Goal: Task Accomplishment & Management: Complete application form

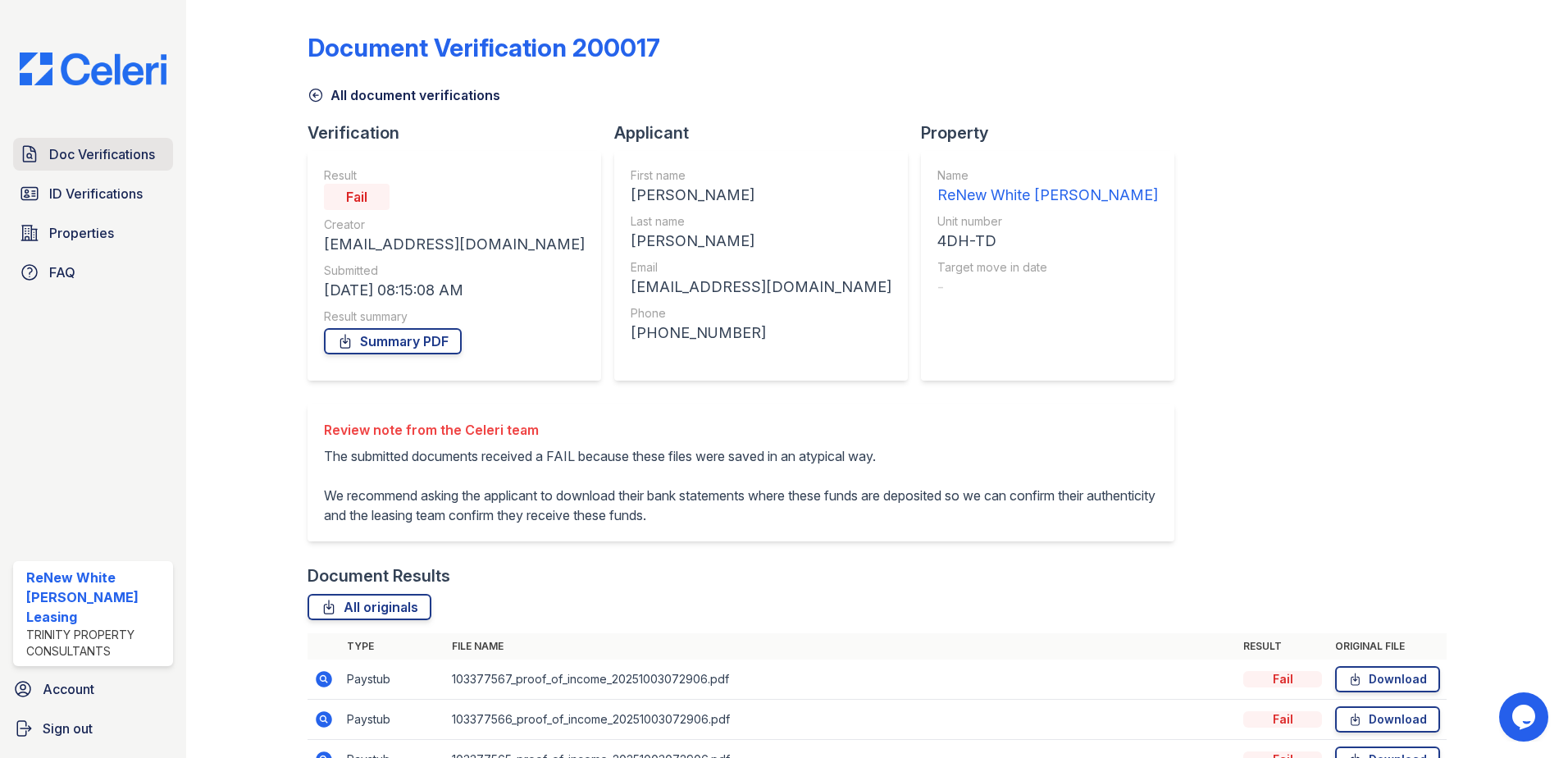
click at [122, 166] on link "Doc Verifications" at bounding box center [93, 154] width 160 height 33
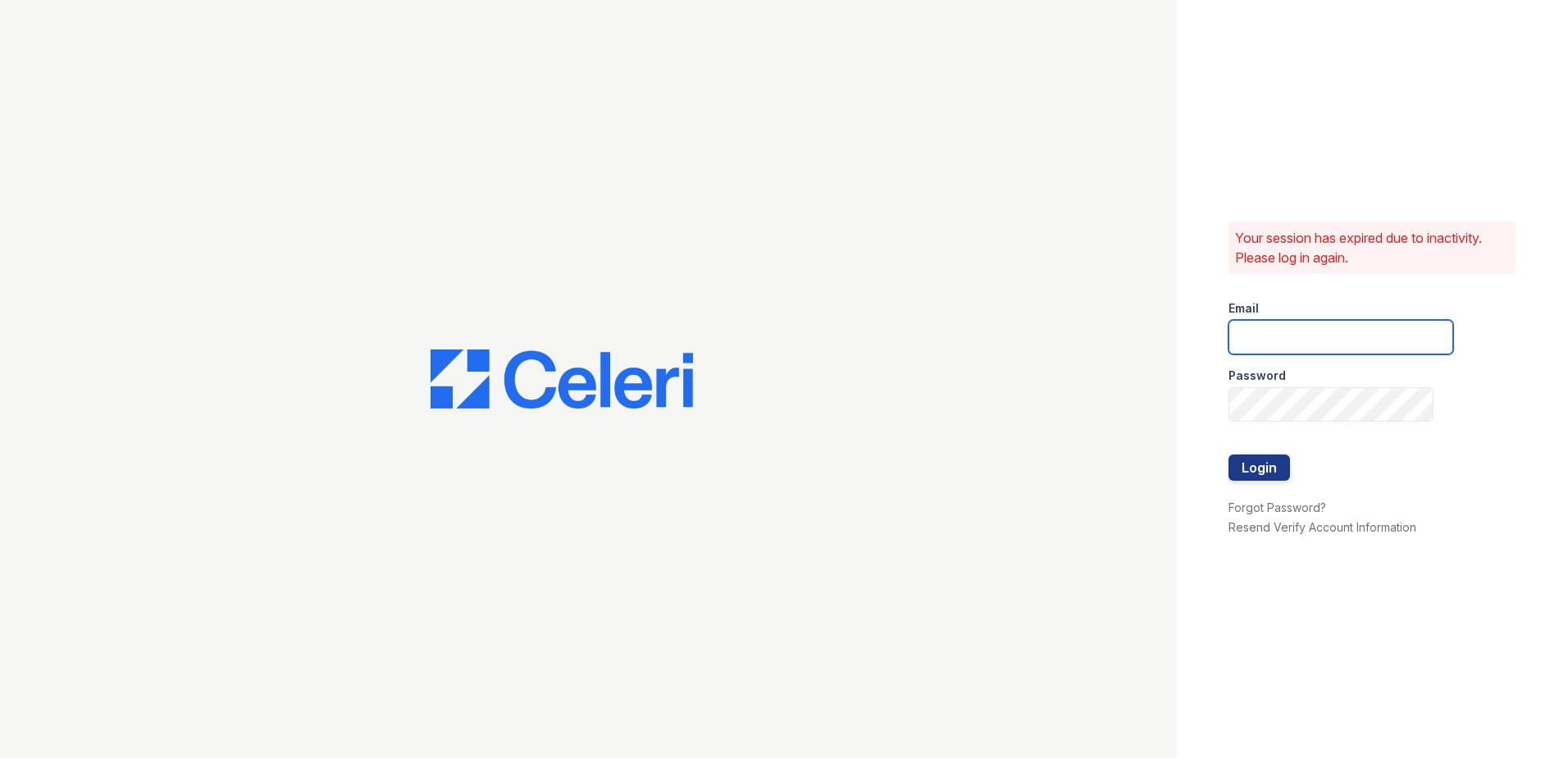
type input "renewwhitemarsh@trinity-pm.com"
click at [1256, 472] on button "Login" at bounding box center [1259, 468] width 62 height 26
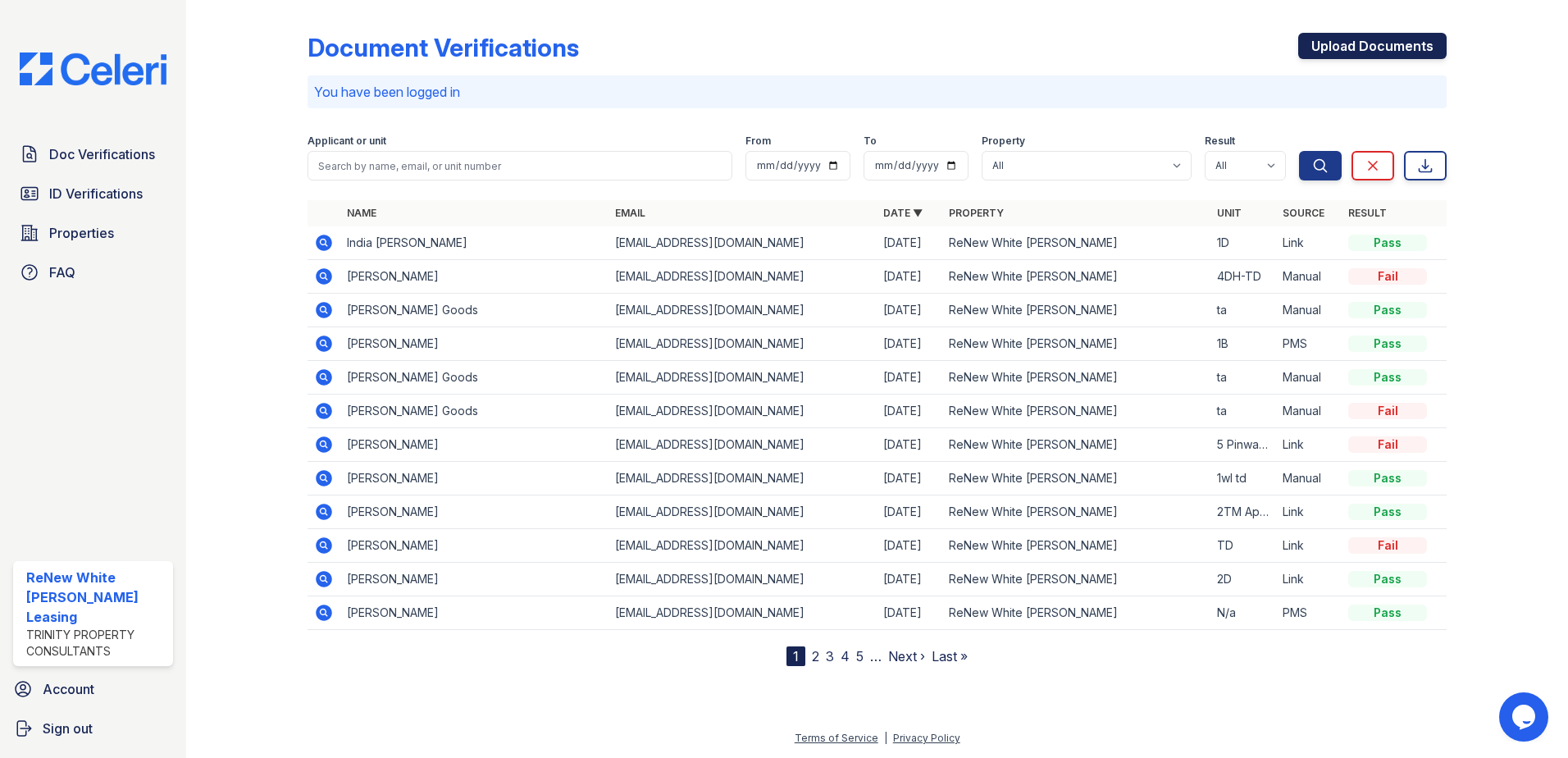
click at [1366, 54] on link "Upload Documents" at bounding box center [1372, 46] width 148 height 26
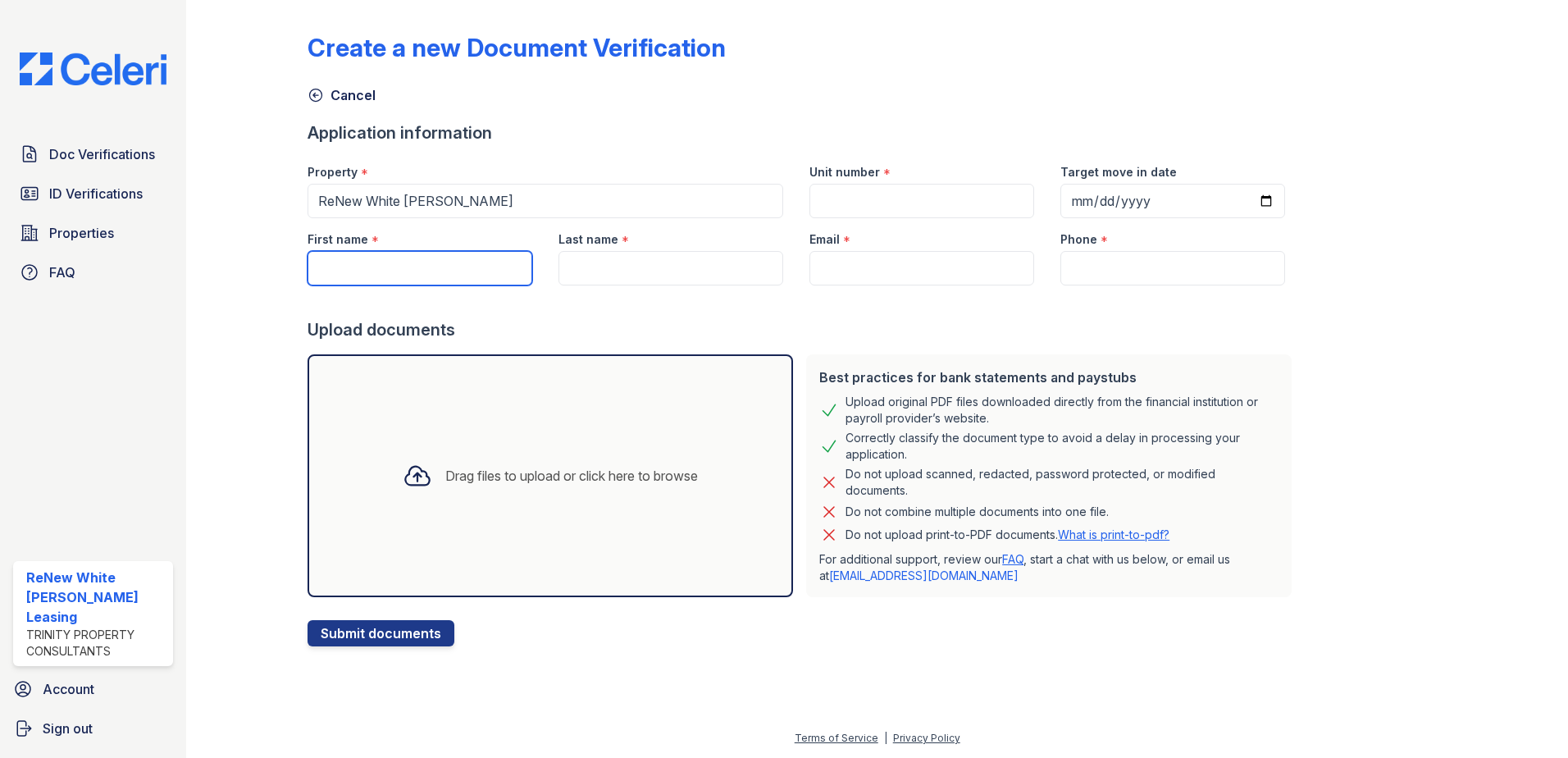
click at [461, 270] on input "First name" at bounding box center [419, 268] width 224 height 35
type input "Shawntay"
click at [546, 266] on div "Last name *" at bounding box center [671, 252] width 251 height 67
click at [598, 254] on input "Last name" at bounding box center [671, 268] width 224 height 35
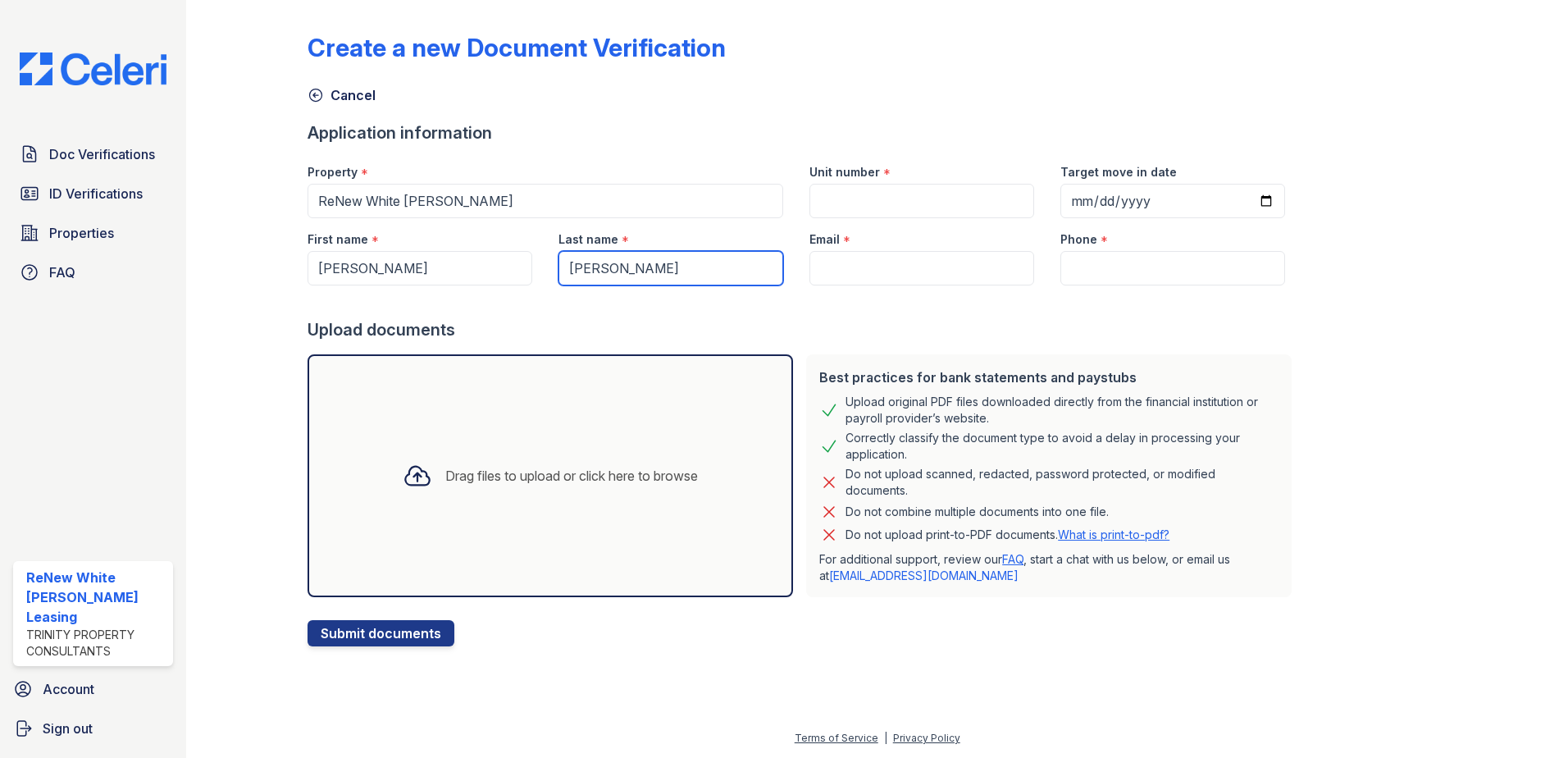
type input "Perdue"
drag, startPoint x: 909, startPoint y: 246, endPoint x: 872, endPoint y: 271, distance: 44.7
paste input "Shawntay2606@gmail.com"
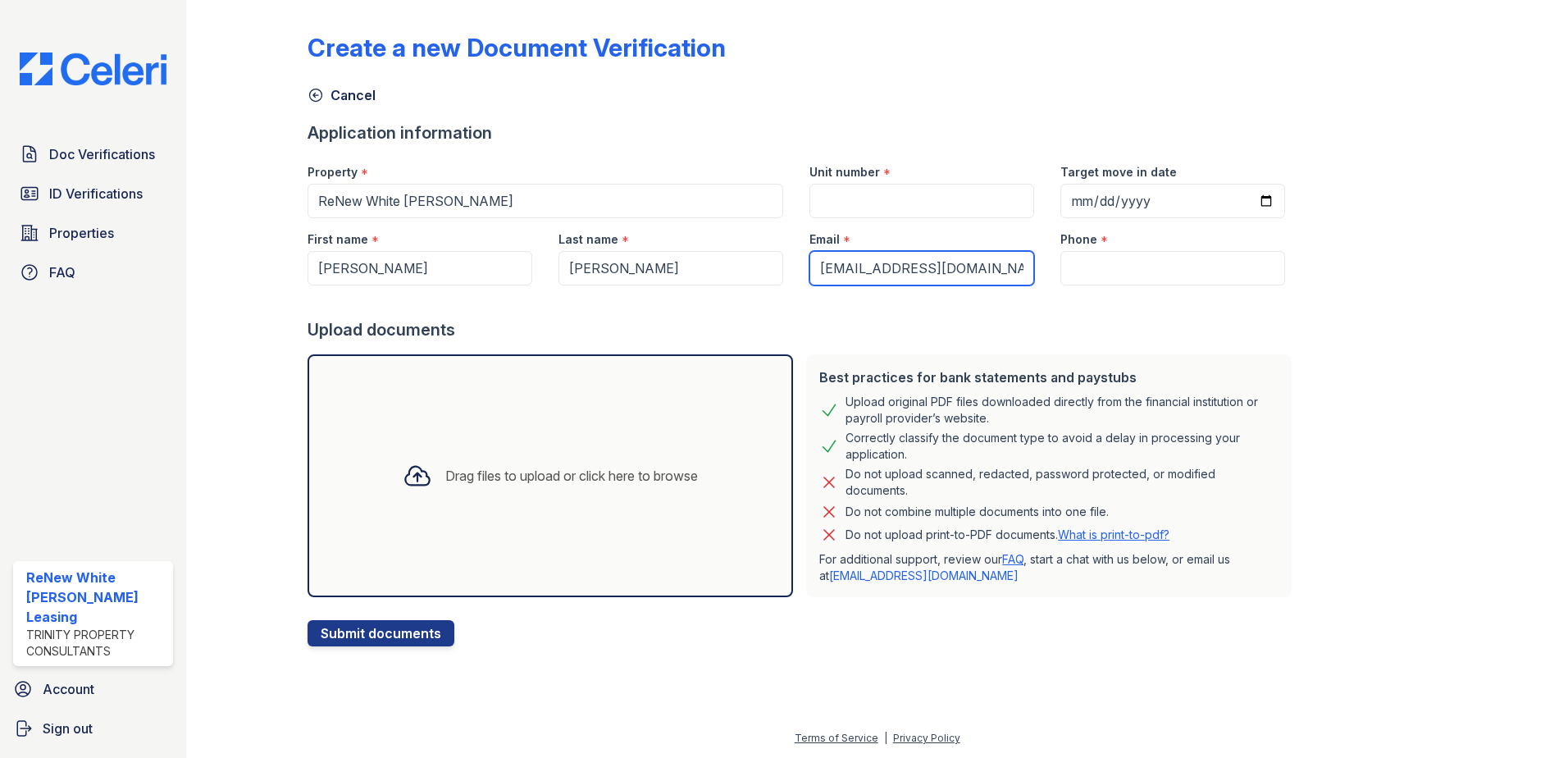
type input "Shawntay2606@gmail.com"
click at [1107, 265] on input "Phone" at bounding box center [1173, 268] width 224 height 35
paste input "(443) 946-0257"
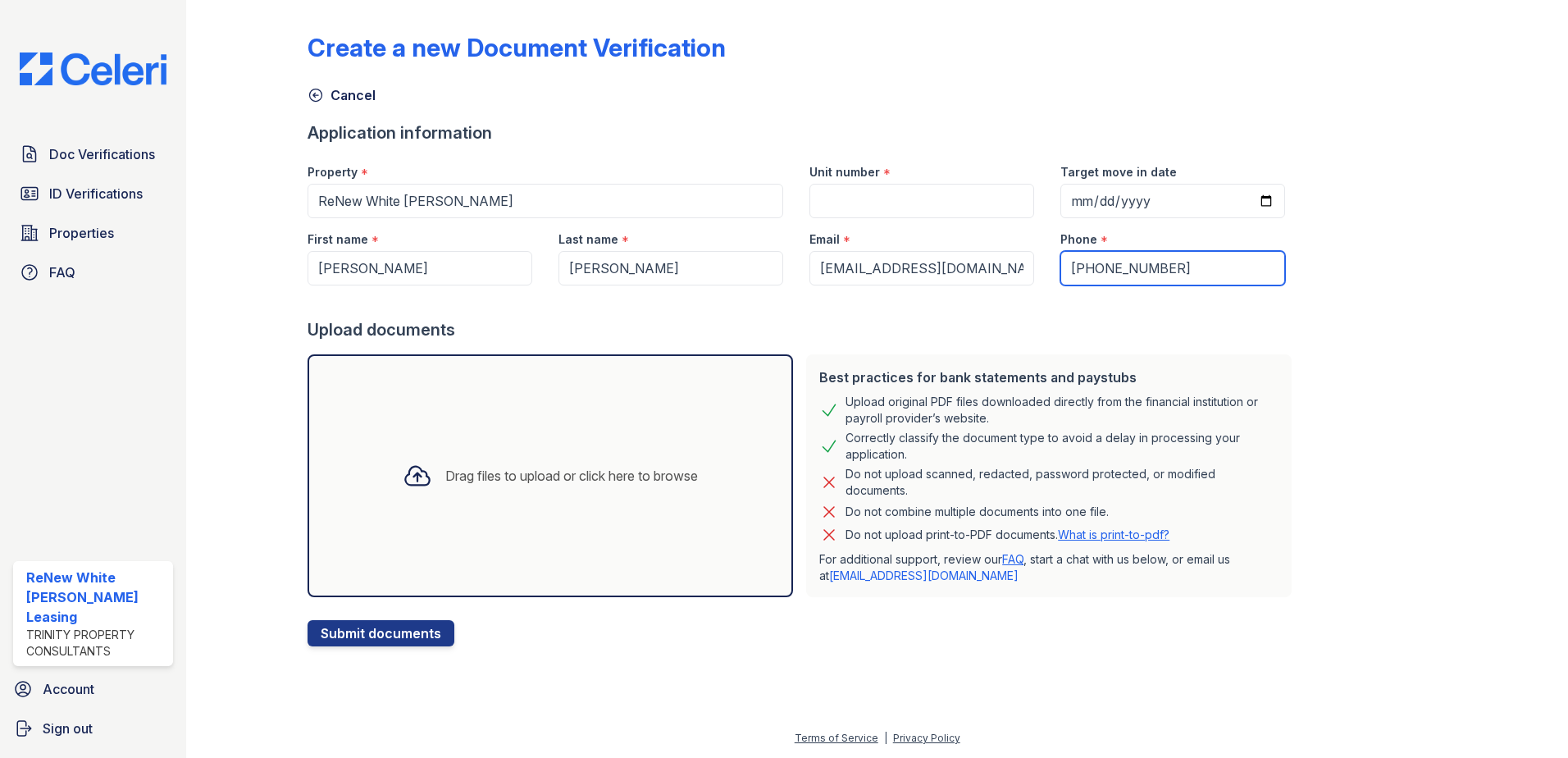
type input "(443) 946-0257"
click at [919, 211] on input "Unit number" at bounding box center [921, 201] width 224 height 35
type input "tc"
click at [577, 468] on div "Drag files to upload or click here to browse" at bounding box center [571, 475] width 252 height 19
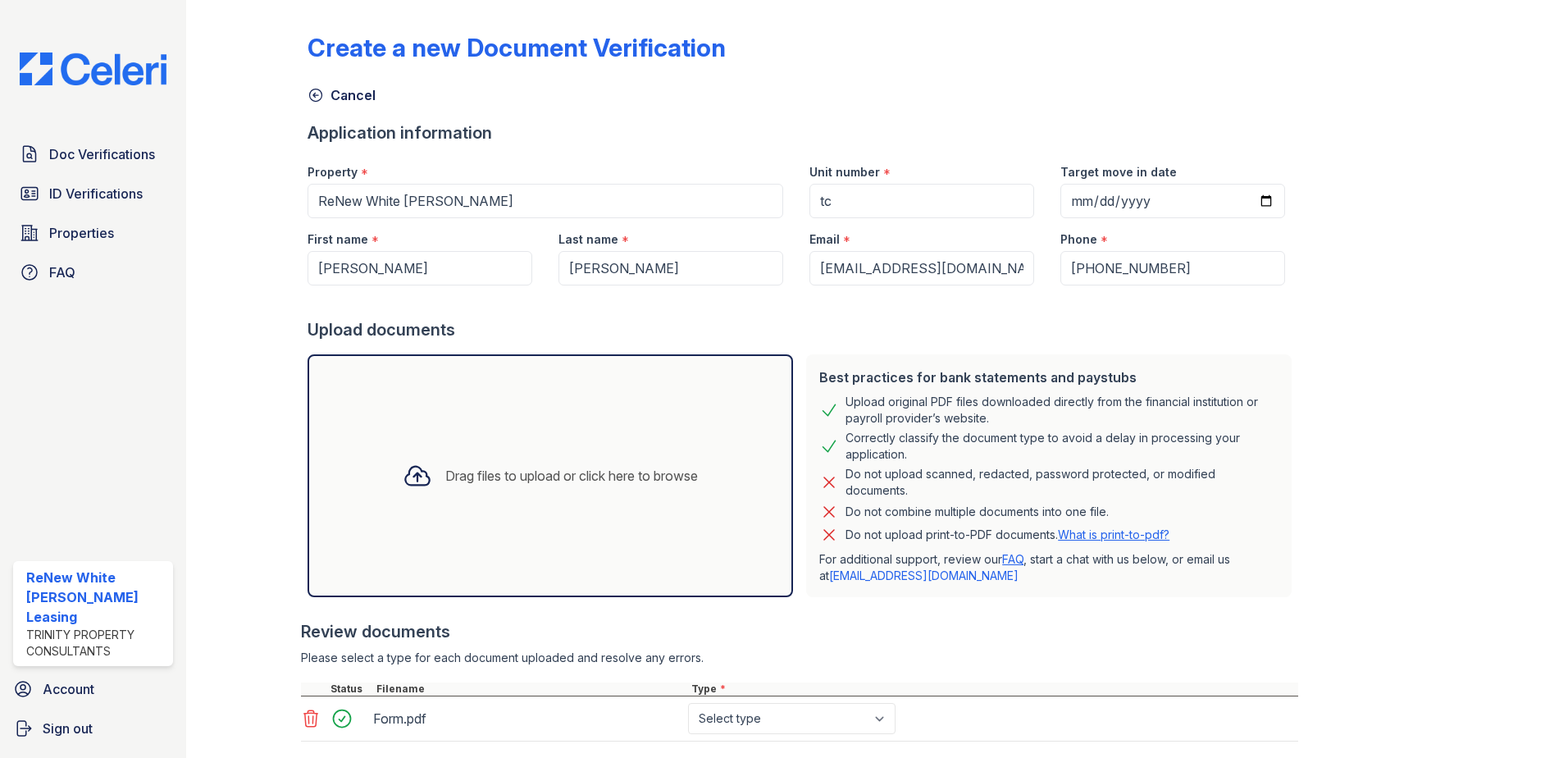
click at [571, 466] on div "Drag files to upload or click here to browse" at bounding box center [571, 475] width 252 height 19
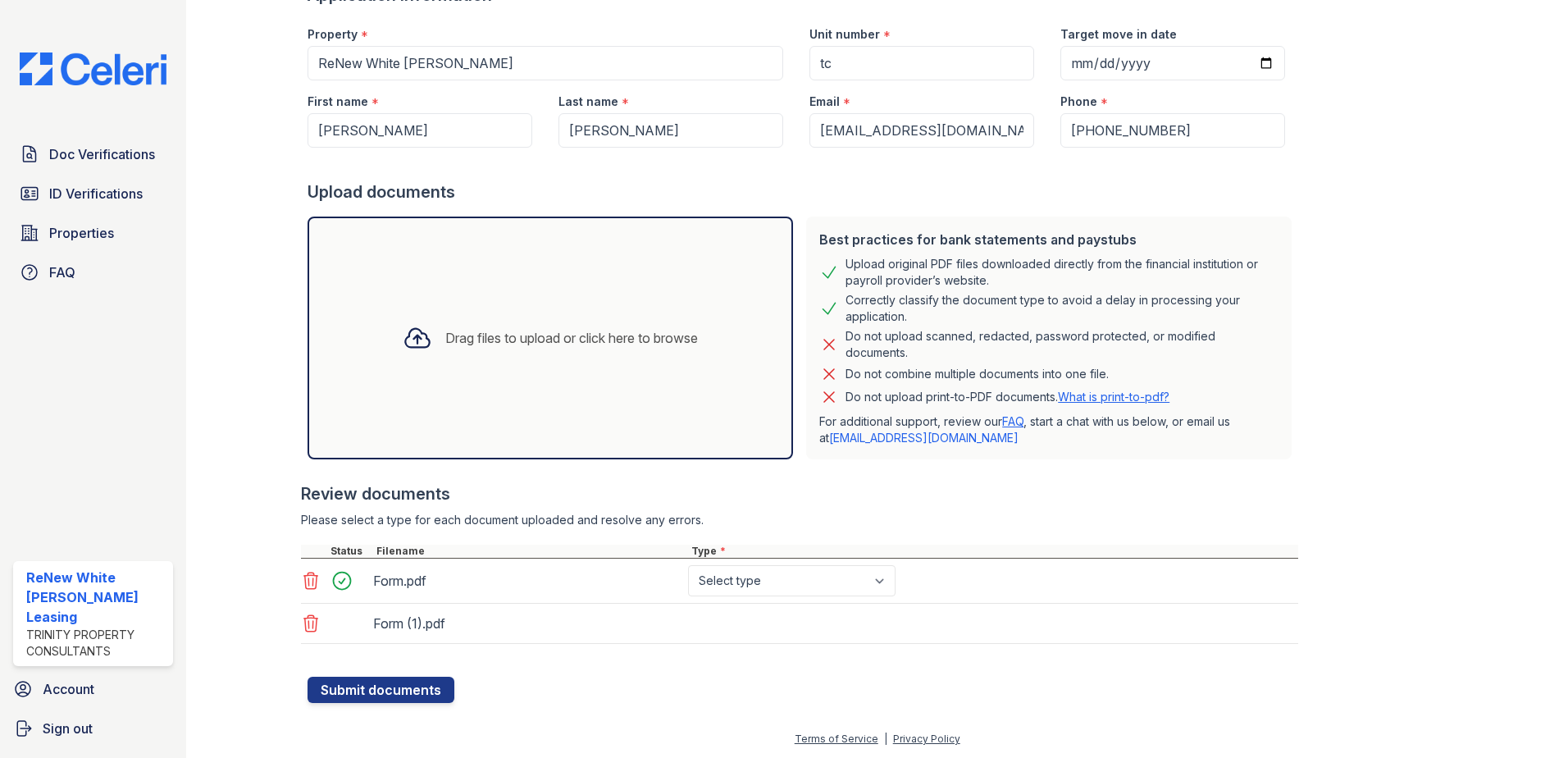
scroll to position [139, 0]
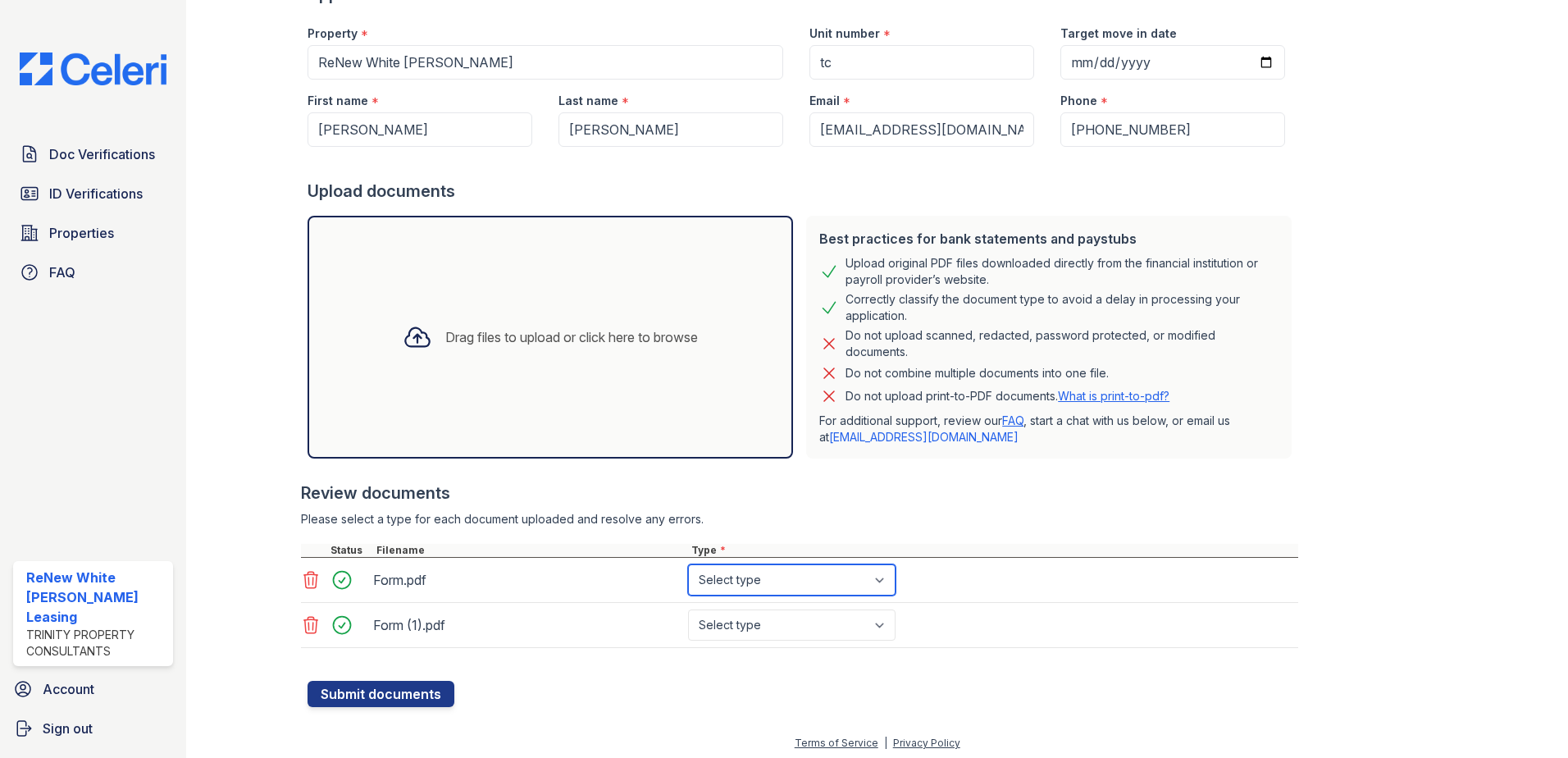
click at [704, 585] on select "Select type Paystub Bank Statement Offer Letter Tax Documents Benefit Award Let…" at bounding box center [792, 580] width 207 height 31
select select "paystub"
click at [688, 565] on select "Select type Paystub Bank Statement Offer Letter Tax Documents Benefit Award Let…" at bounding box center [792, 580] width 207 height 31
click at [728, 617] on select "Select type Paystub Bank Statement Offer Letter Tax Documents Benefit Award Let…" at bounding box center [792, 625] width 207 height 31
select select "paystub"
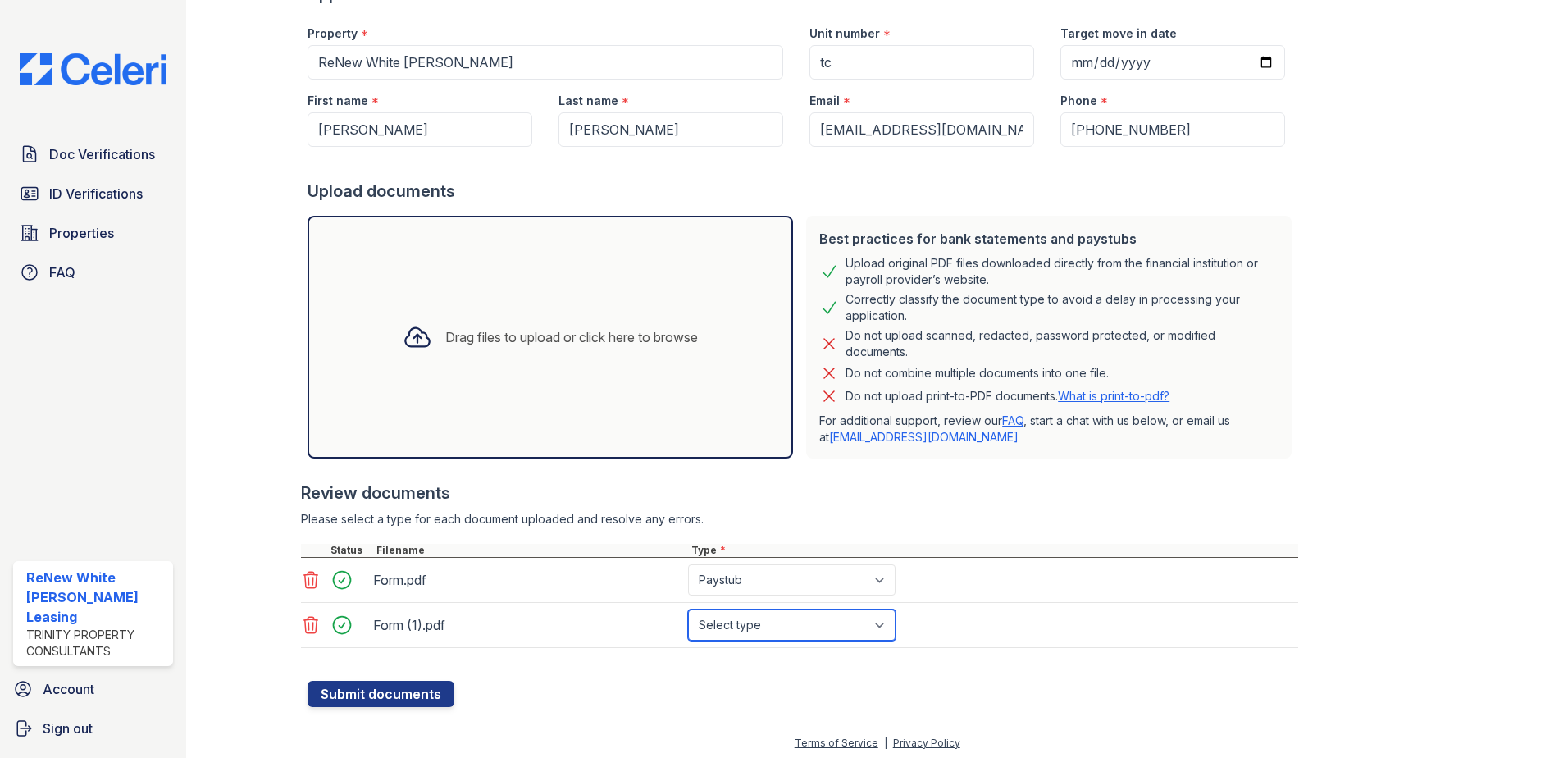
click at [688, 610] on select "Select type Paystub Bank Statement Offer Letter Tax Documents Benefit Award Let…" at bounding box center [792, 625] width 207 height 31
click at [441, 699] on button "Submit documents" at bounding box center [380, 694] width 146 height 26
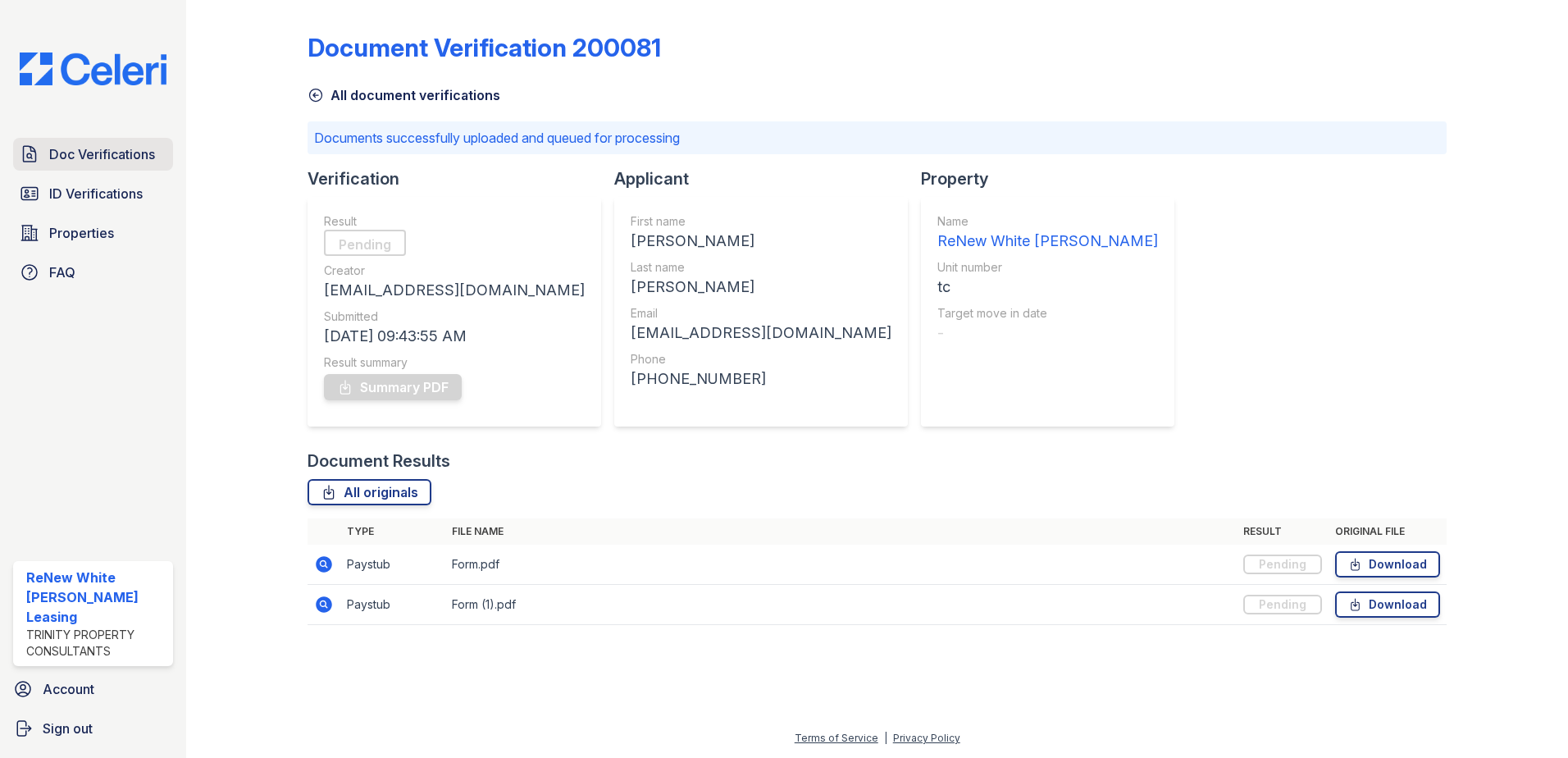
click at [119, 164] on span "Doc Verifications" at bounding box center [102, 154] width 106 height 19
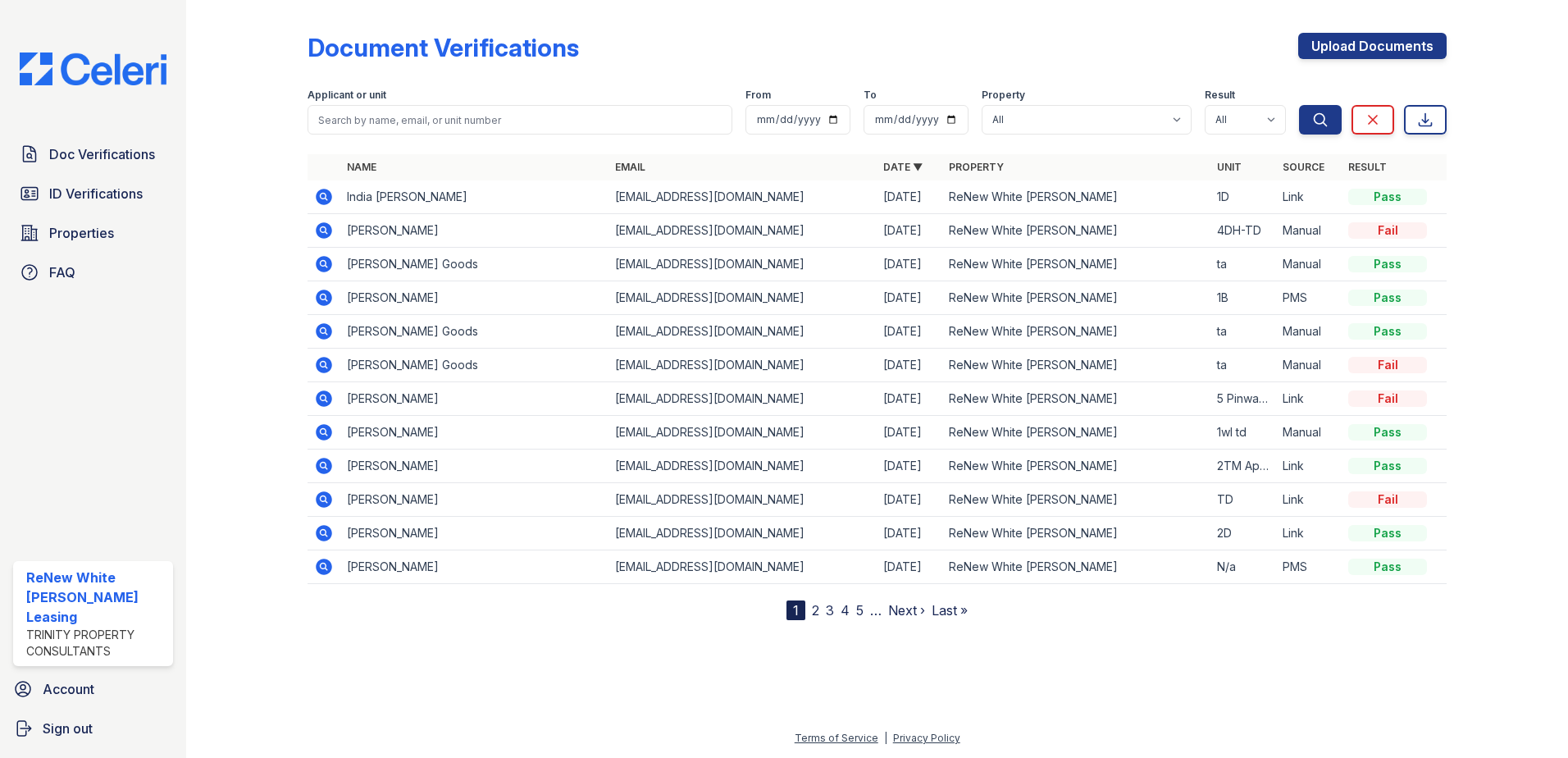
click at [119, 164] on span "Doc Verifications" at bounding box center [102, 154] width 106 height 19
click at [329, 197] on icon at bounding box center [323, 196] width 16 height 16
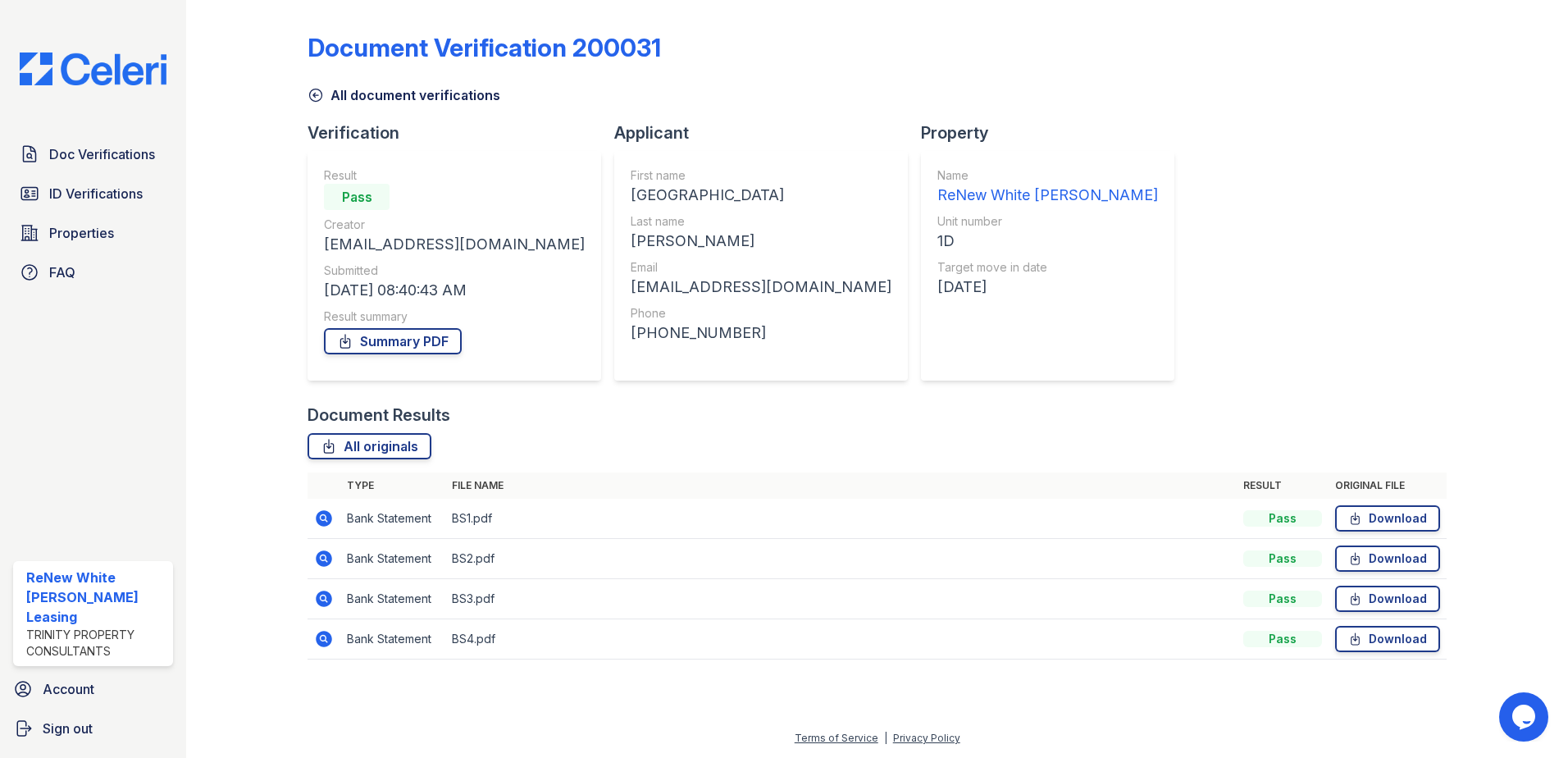
click at [319, 518] on icon at bounding box center [323, 518] width 16 height 16
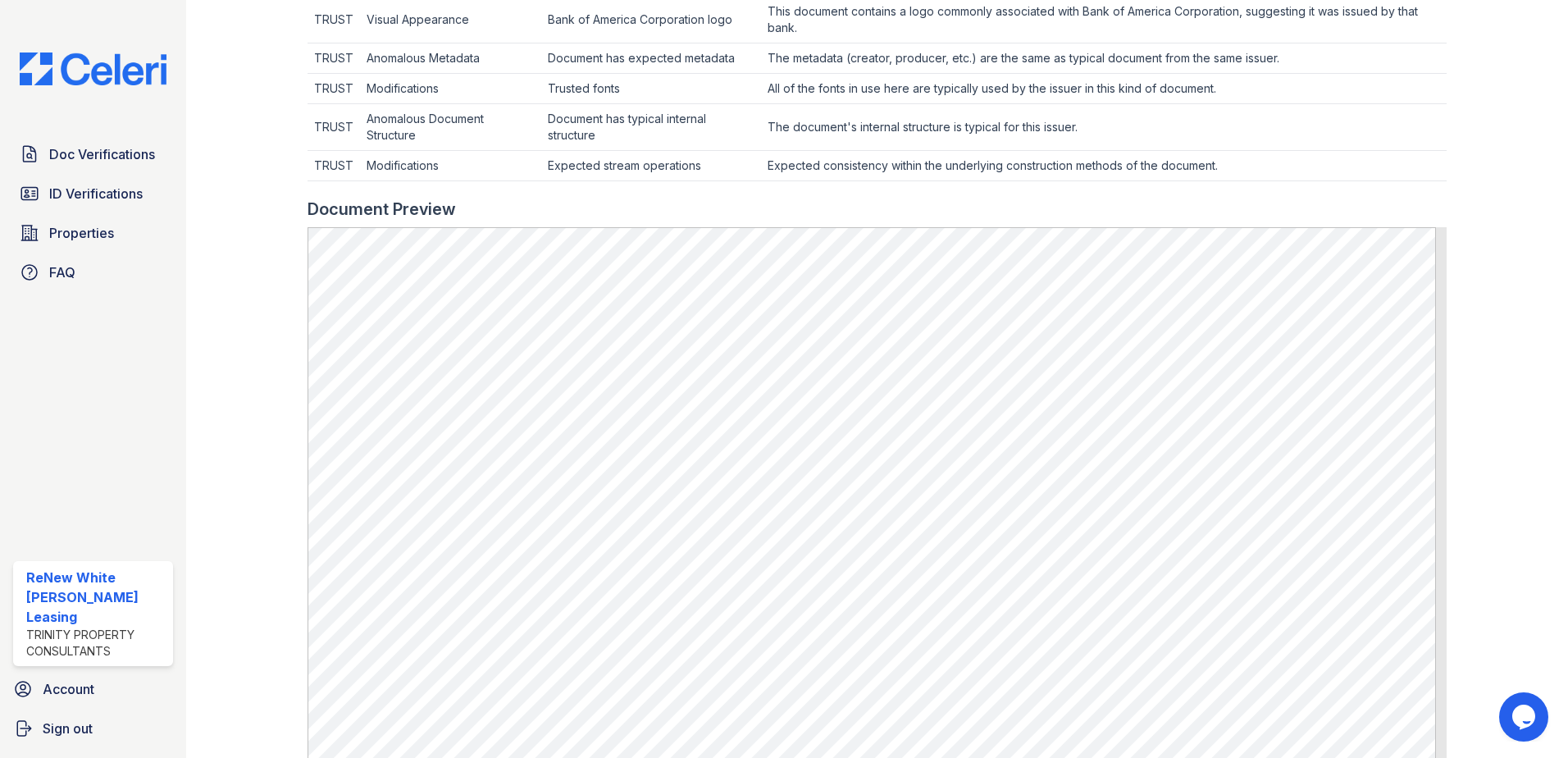
scroll to position [574, 0]
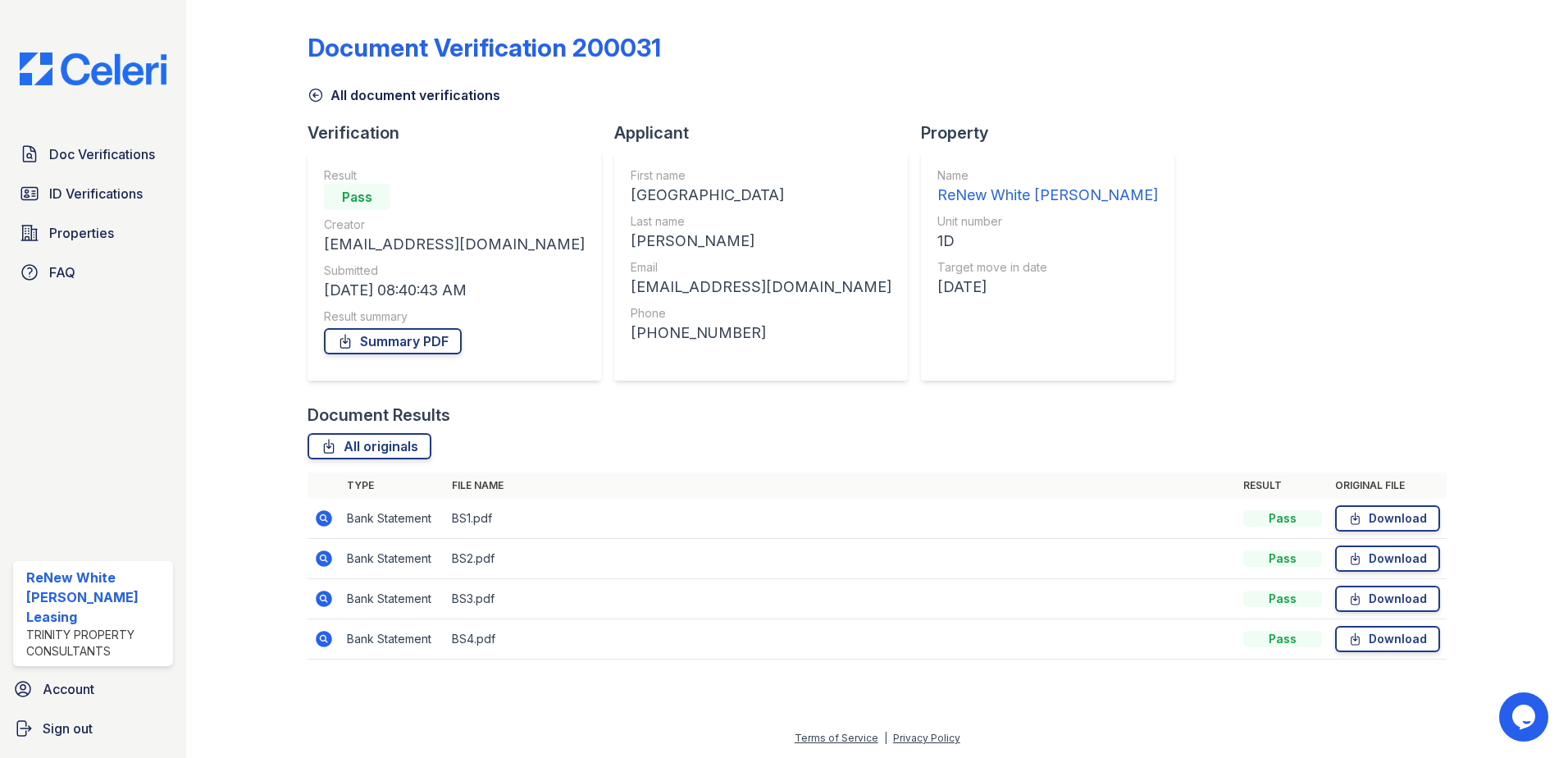
click at [323, 562] on icon at bounding box center [323, 558] width 16 height 16
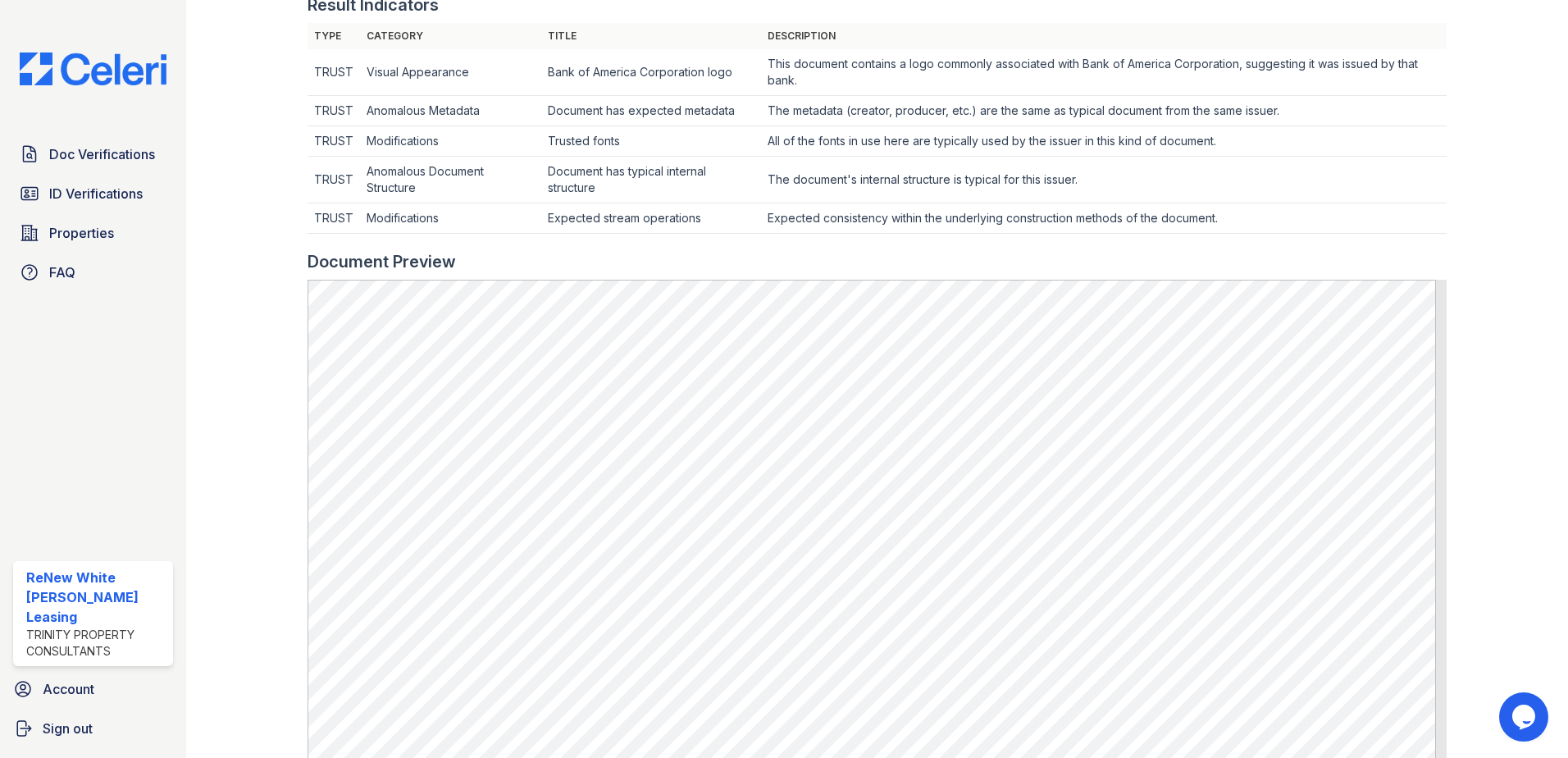
scroll to position [574, 0]
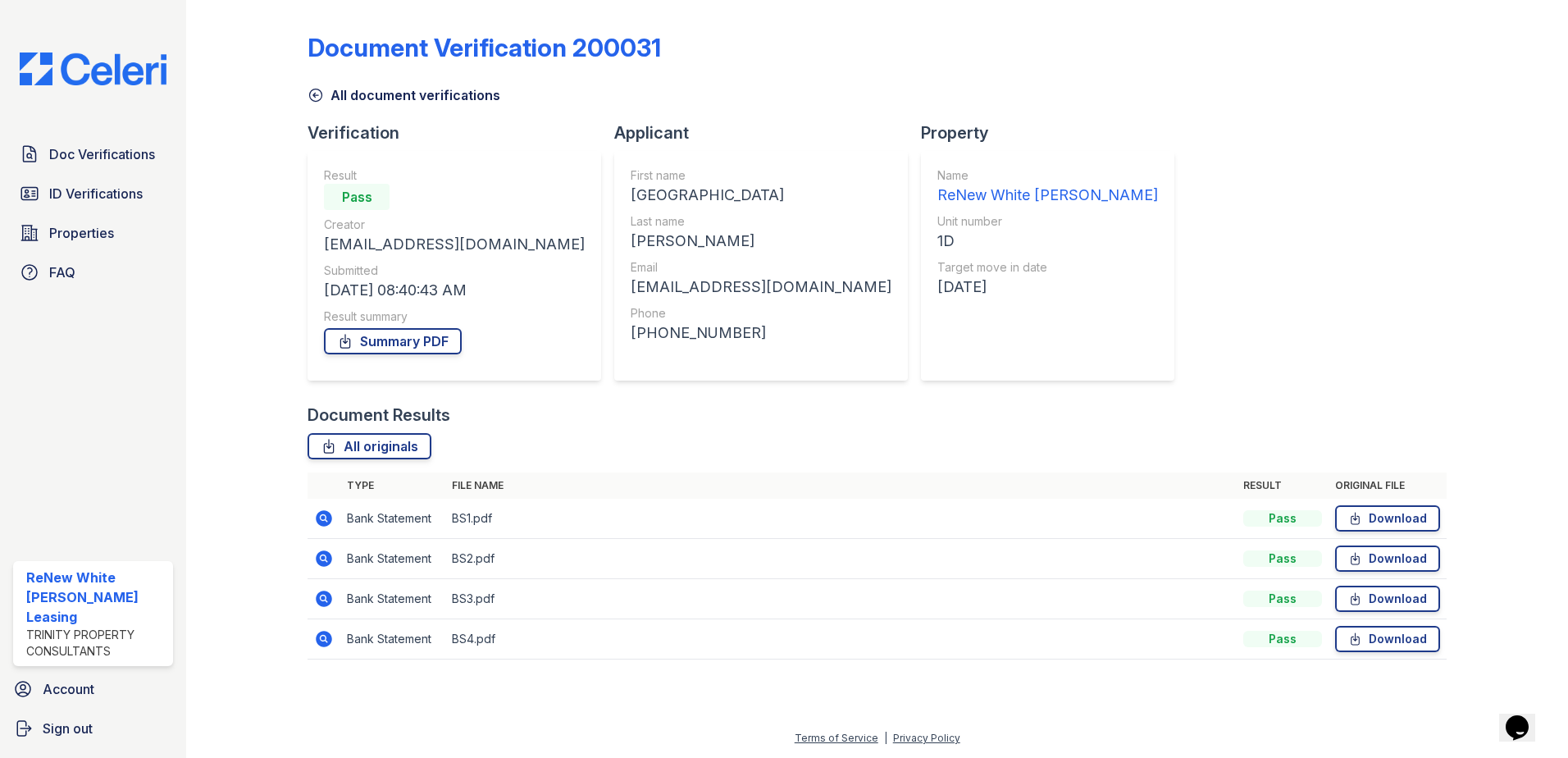
click at [323, 601] on icon at bounding box center [323, 599] width 16 height 16
click at [153, 152] on span "Doc Verifications" at bounding box center [102, 154] width 106 height 19
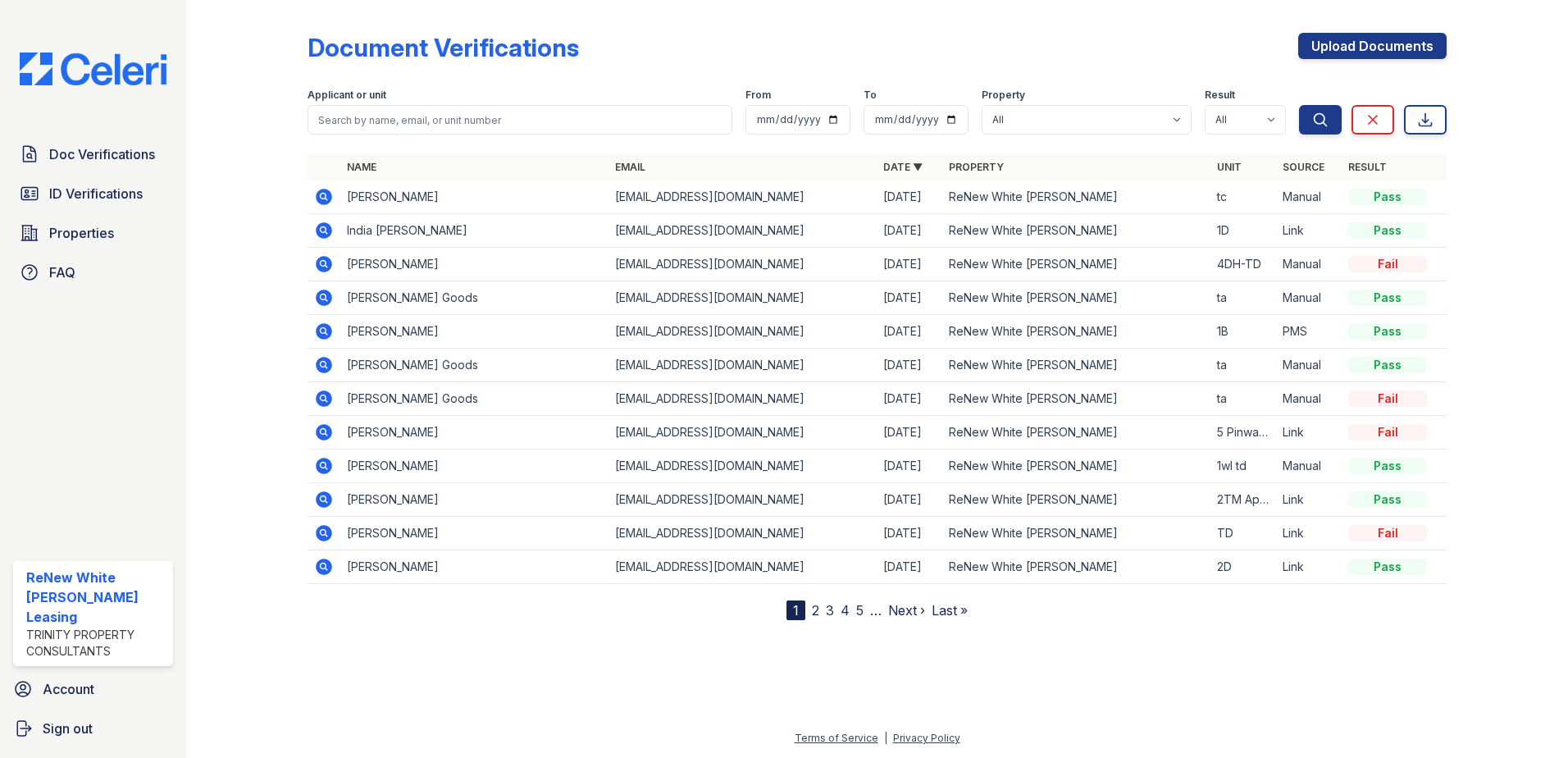
click at [329, 194] on icon at bounding box center [323, 196] width 16 height 16
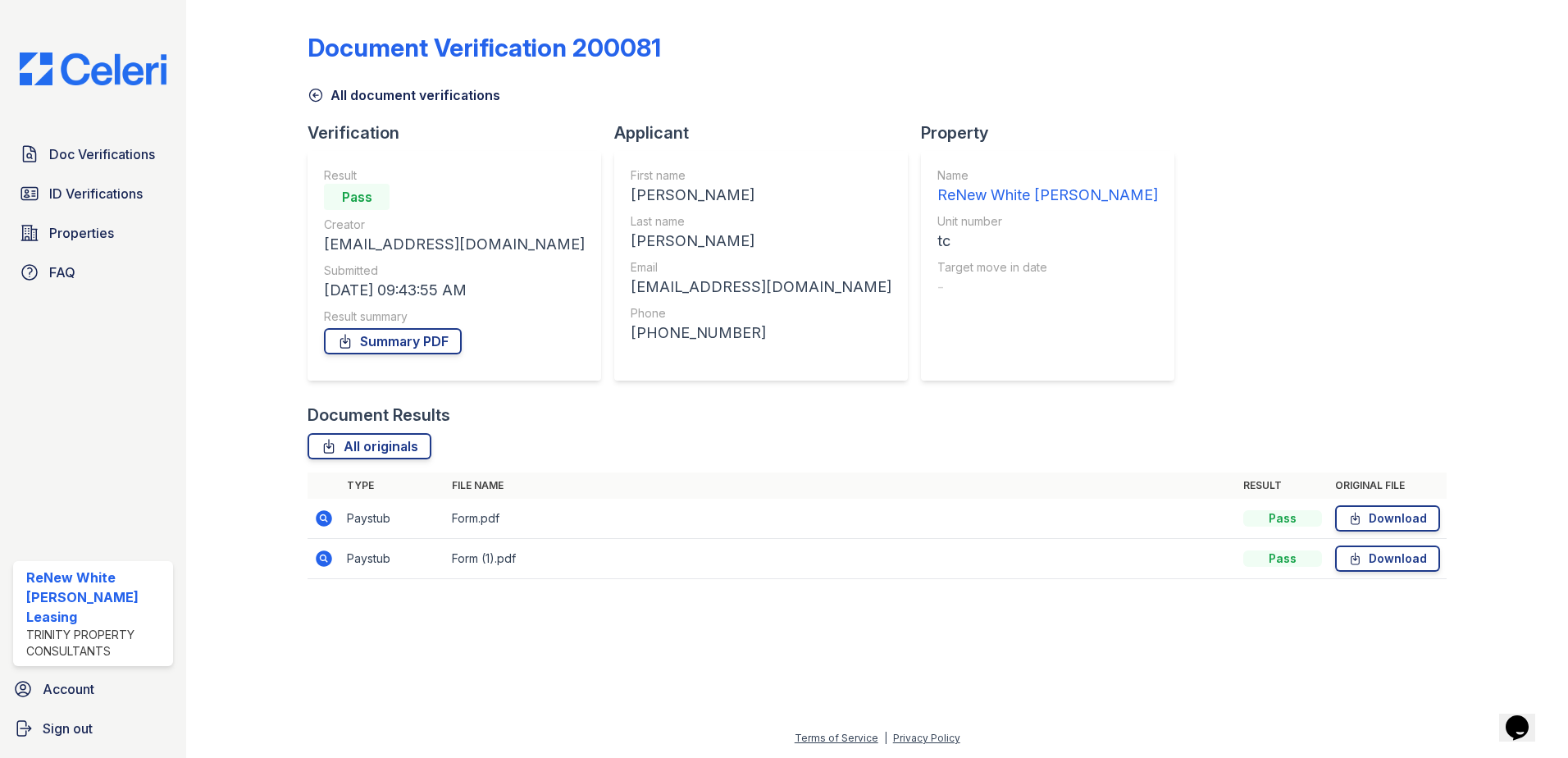
click at [328, 516] on icon at bounding box center [323, 518] width 16 height 16
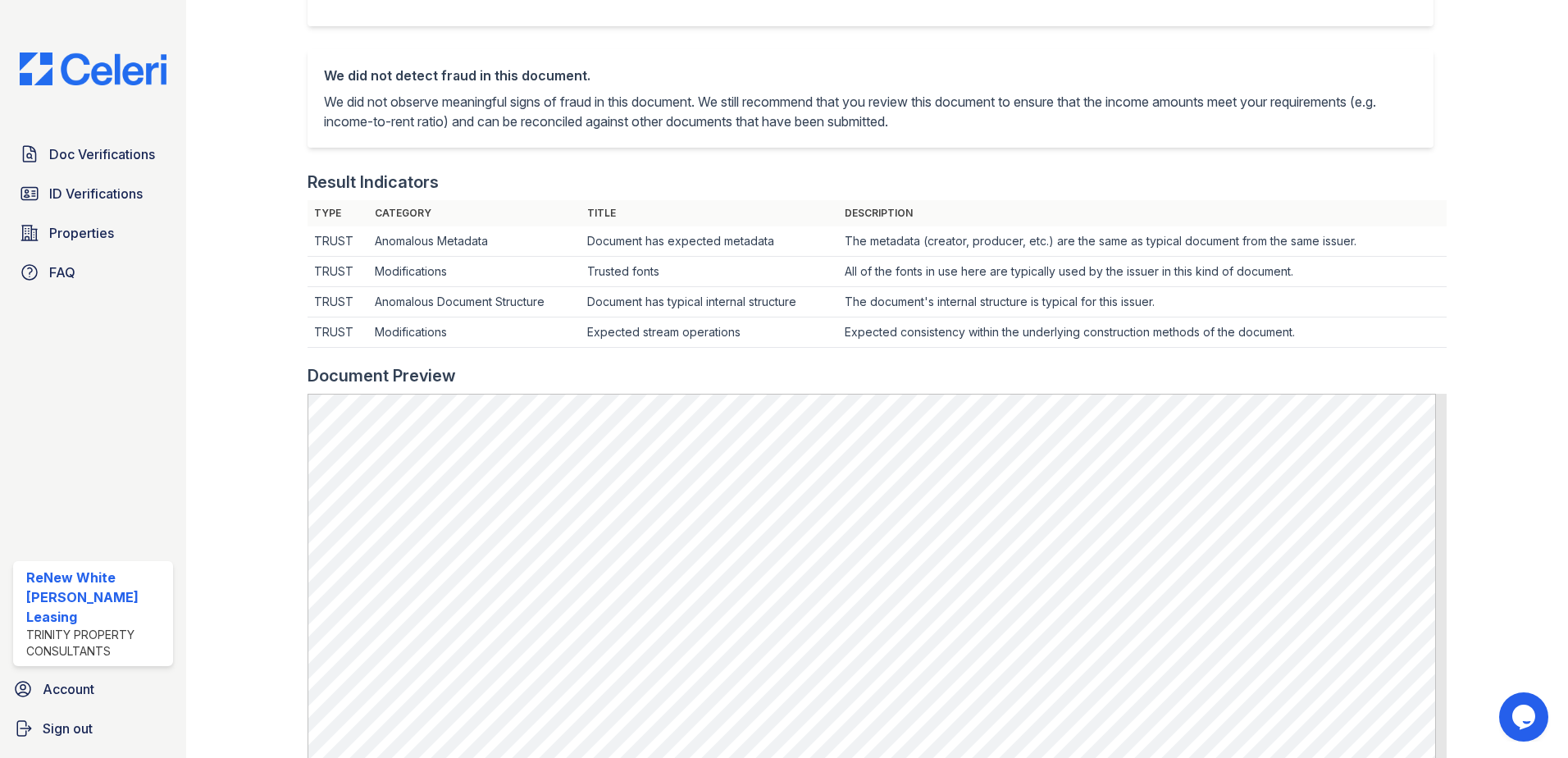
scroll to position [164, 0]
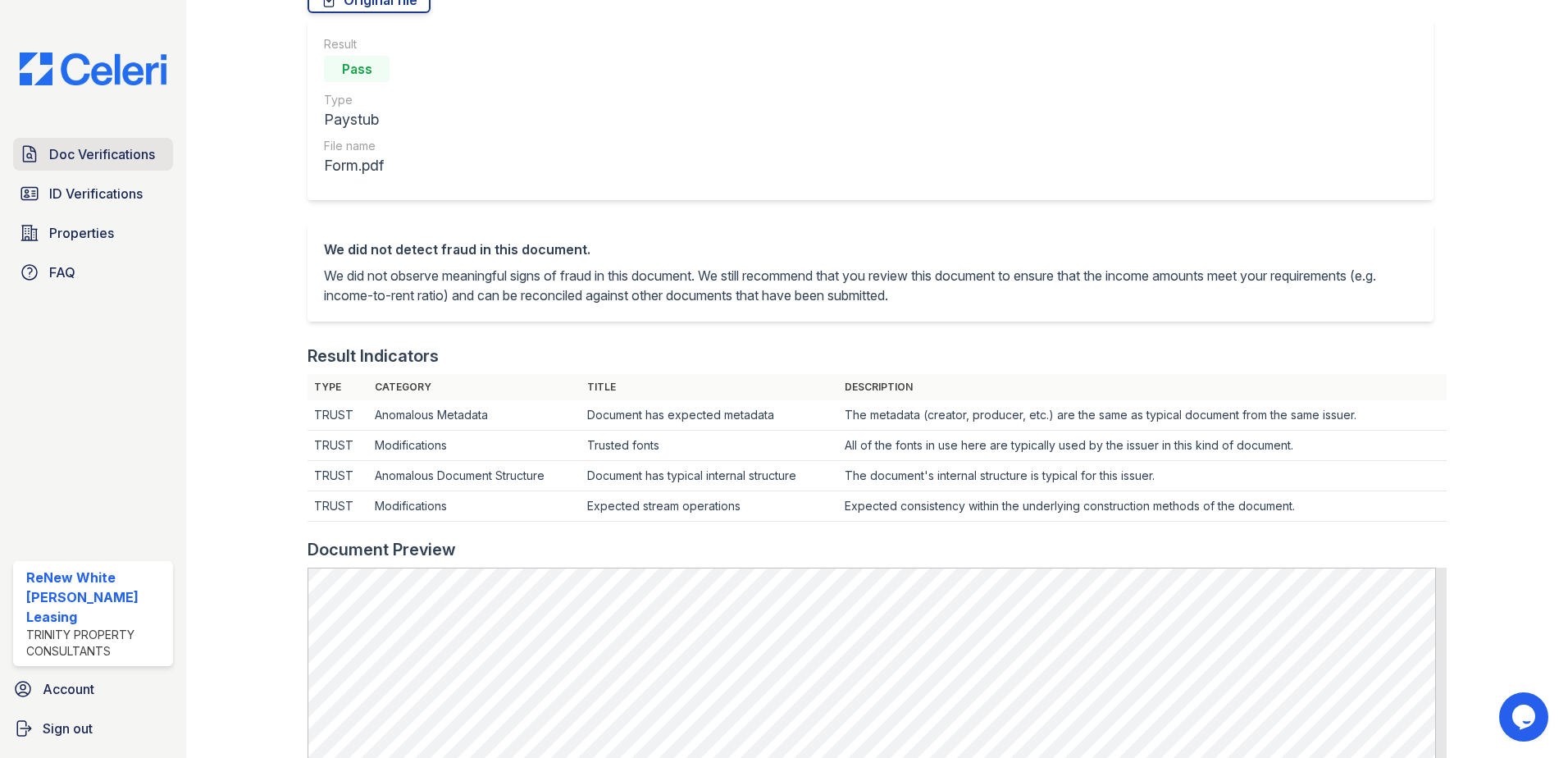
click at [119, 158] on span "Doc Verifications" at bounding box center [102, 154] width 106 height 19
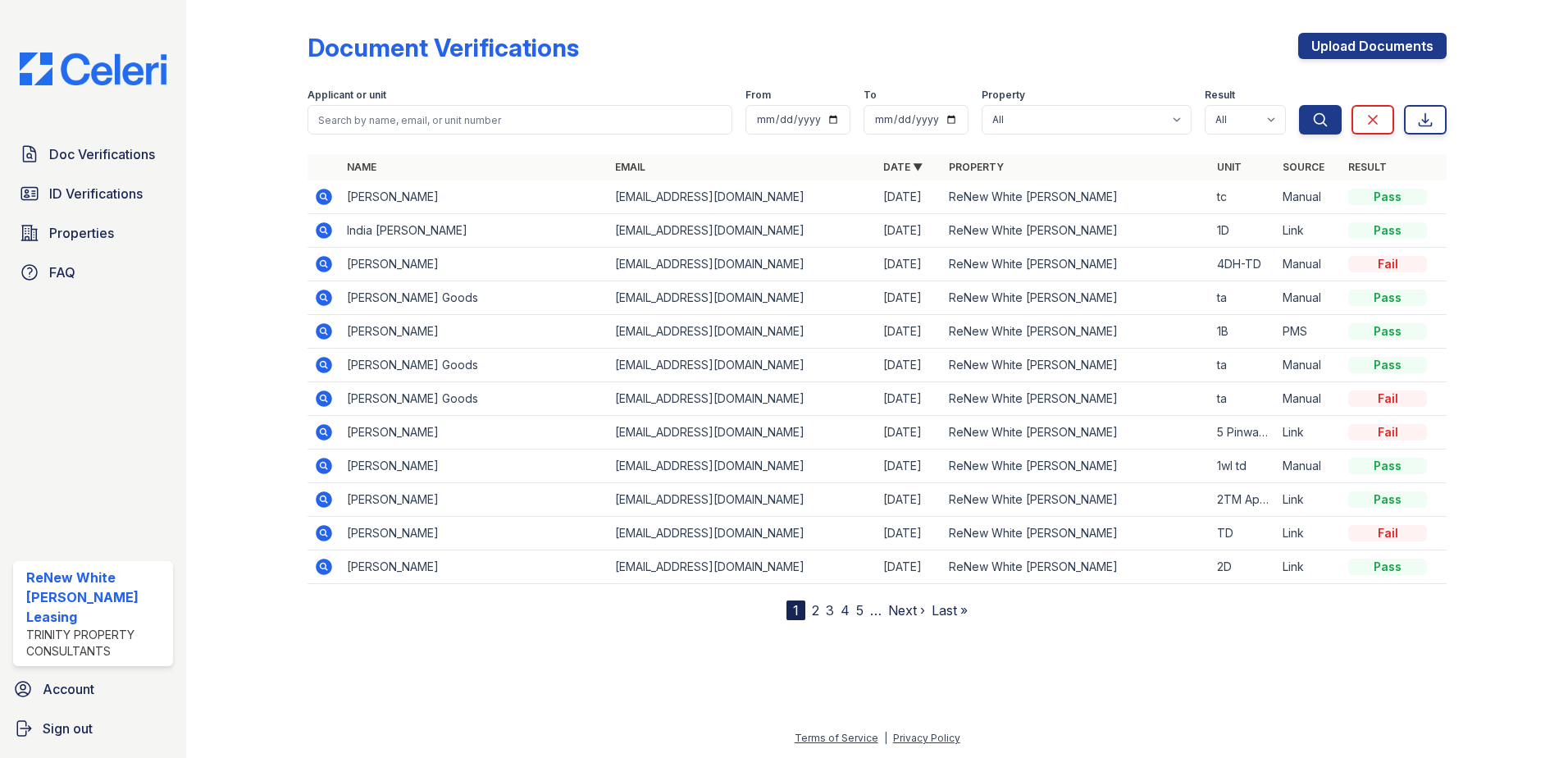
click at [327, 200] on icon at bounding box center [323, 196] width 16 height 16
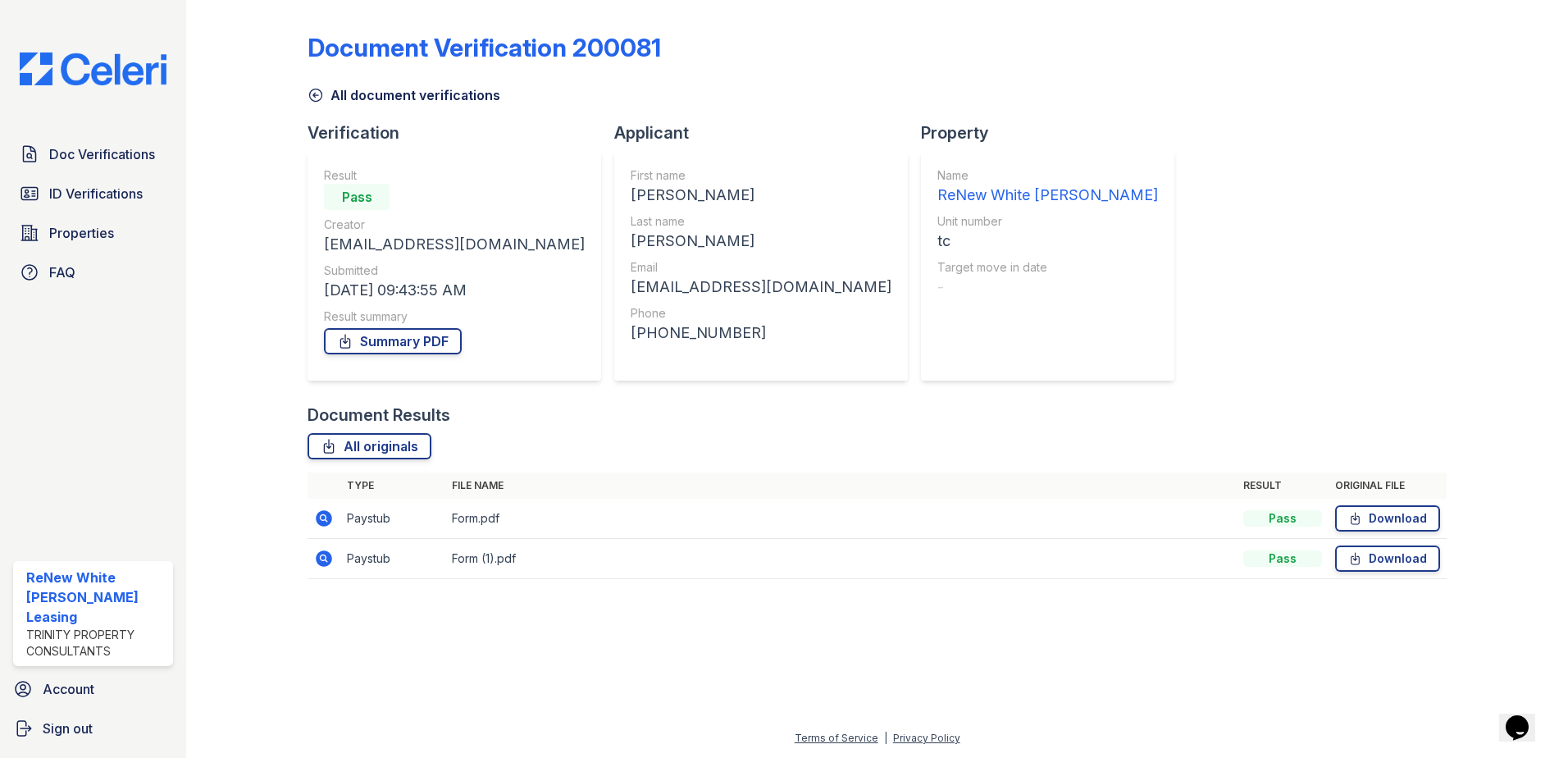
drag, startPoint x: 409, startPoint y: 336, endPoint x: 421, endPoint y: 319, distance: 20.8
click at [409, 337] on link "Summary PDF" at bounding box center [393, 341] width 138 height 26
click at [88, 158] on span "Doc Verifications" at bounding box center [102, 154] width 106 height 19
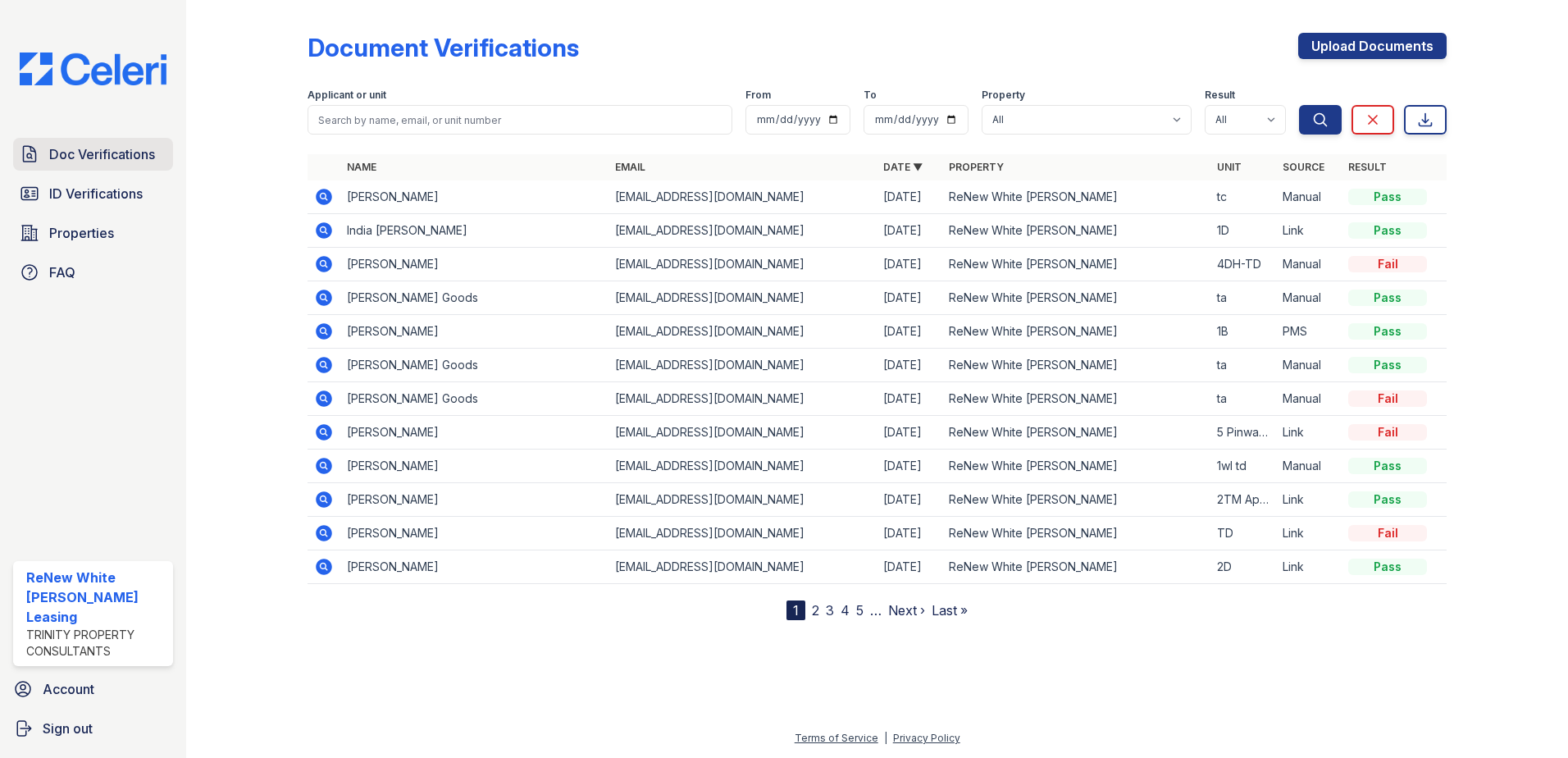
click at [123, 145] on span "Doc Verifications" at bounding box center [102, 154] width 106 height 19
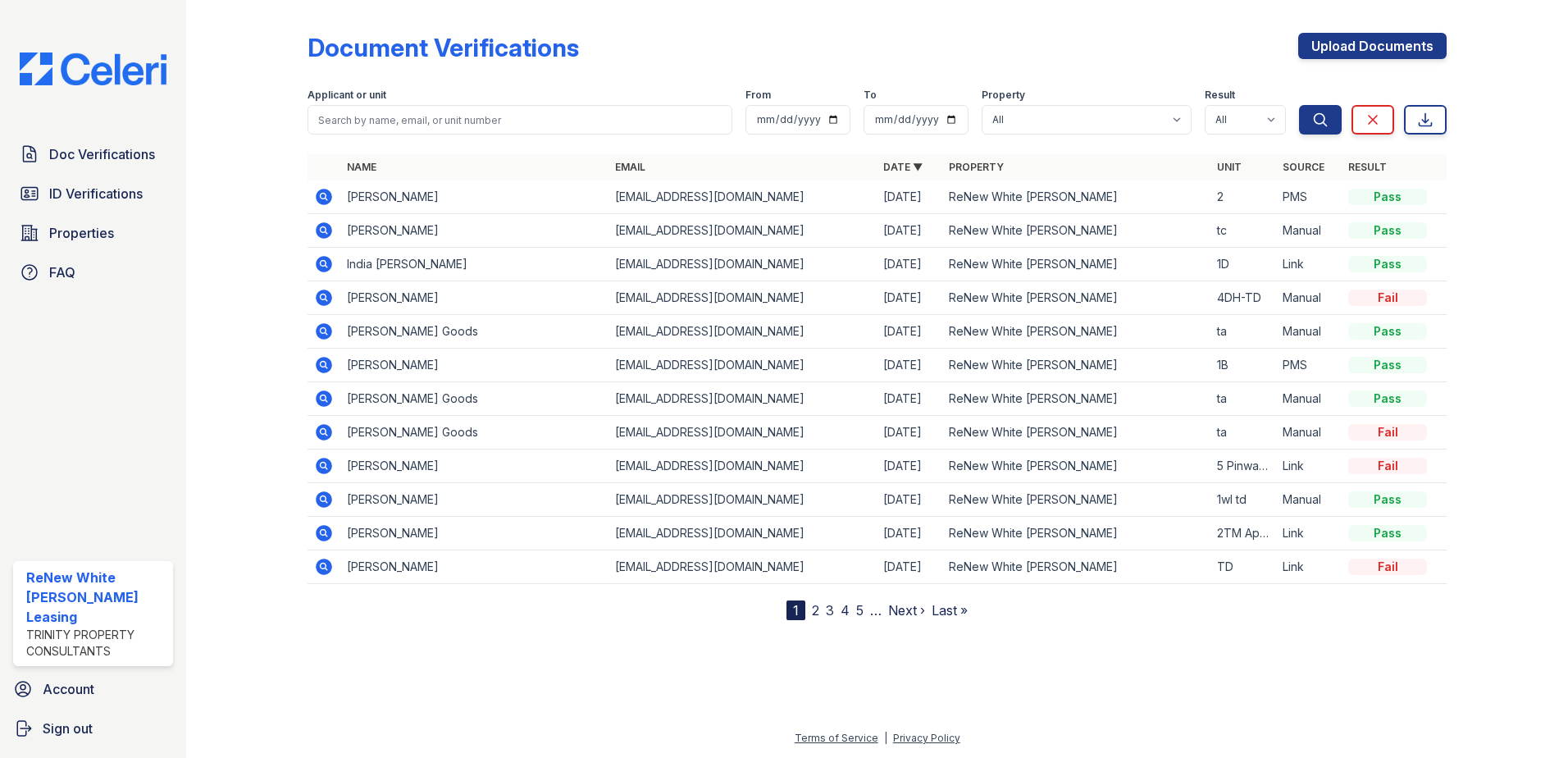
click at [317, 198] on icon at bounding box center [323, 196] width 16 height 16
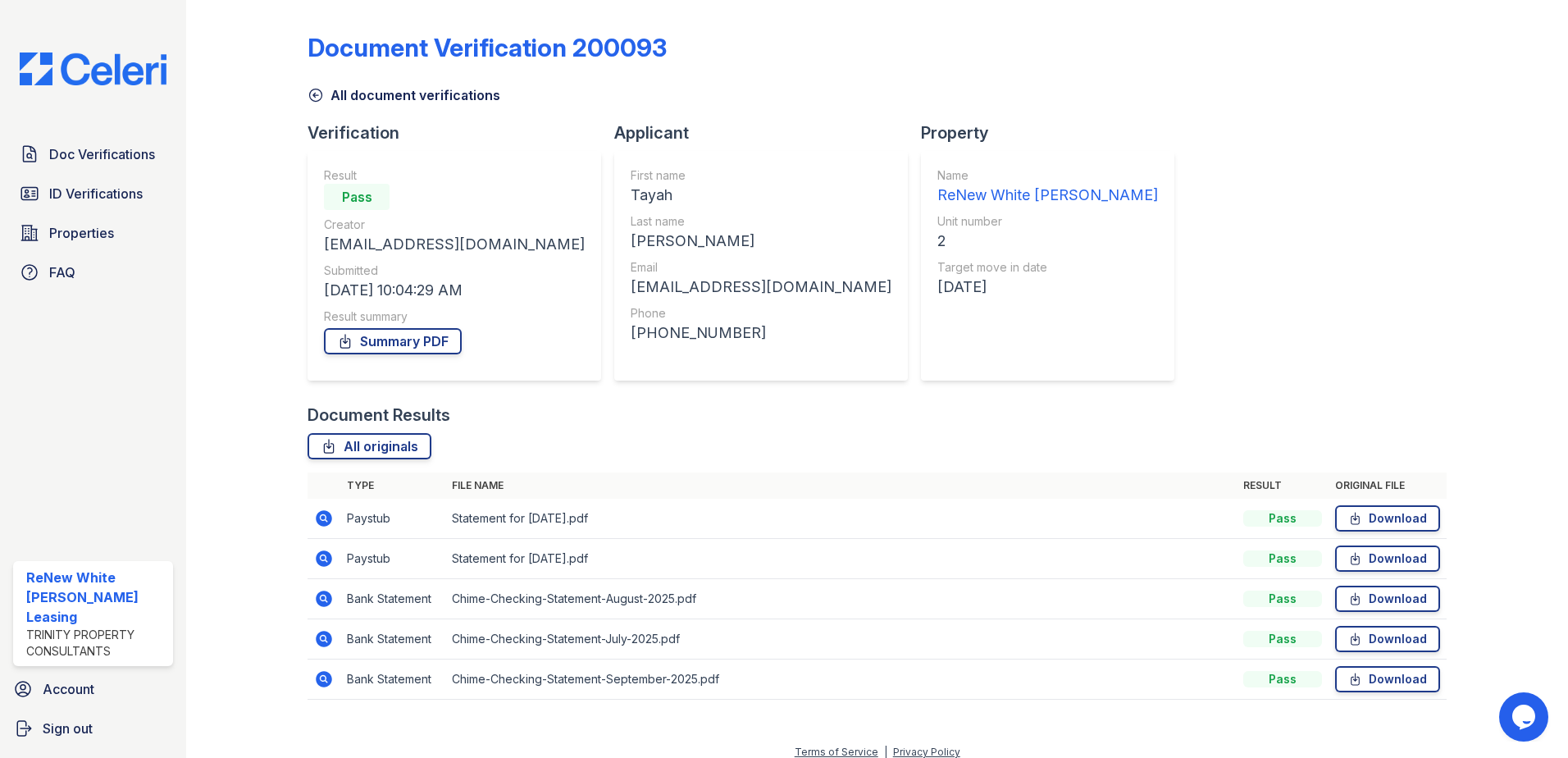
click at [328, 517] on icon at bounding box center [323, 518] width 16 height 16
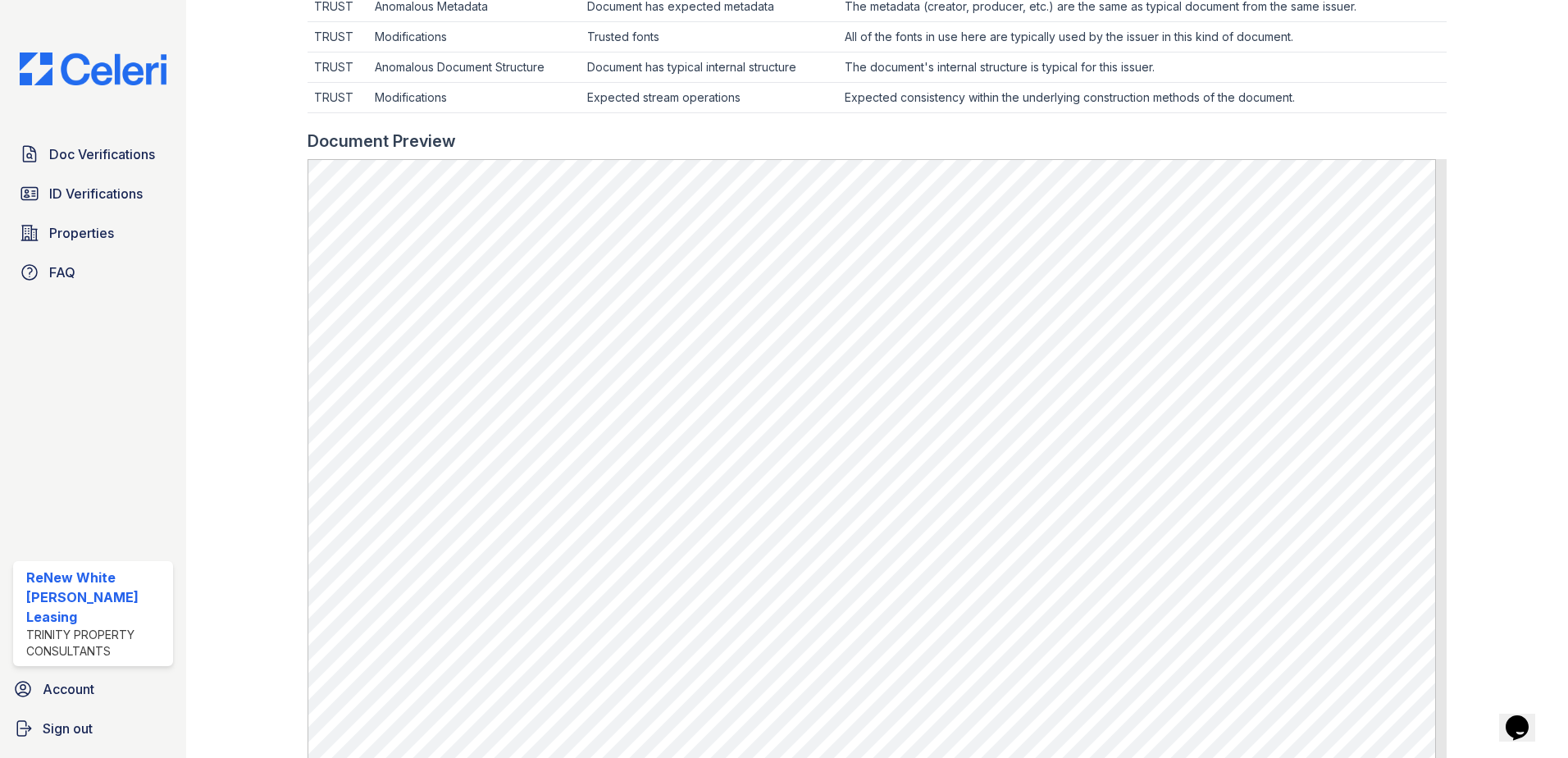
scroll to position [574, 0]
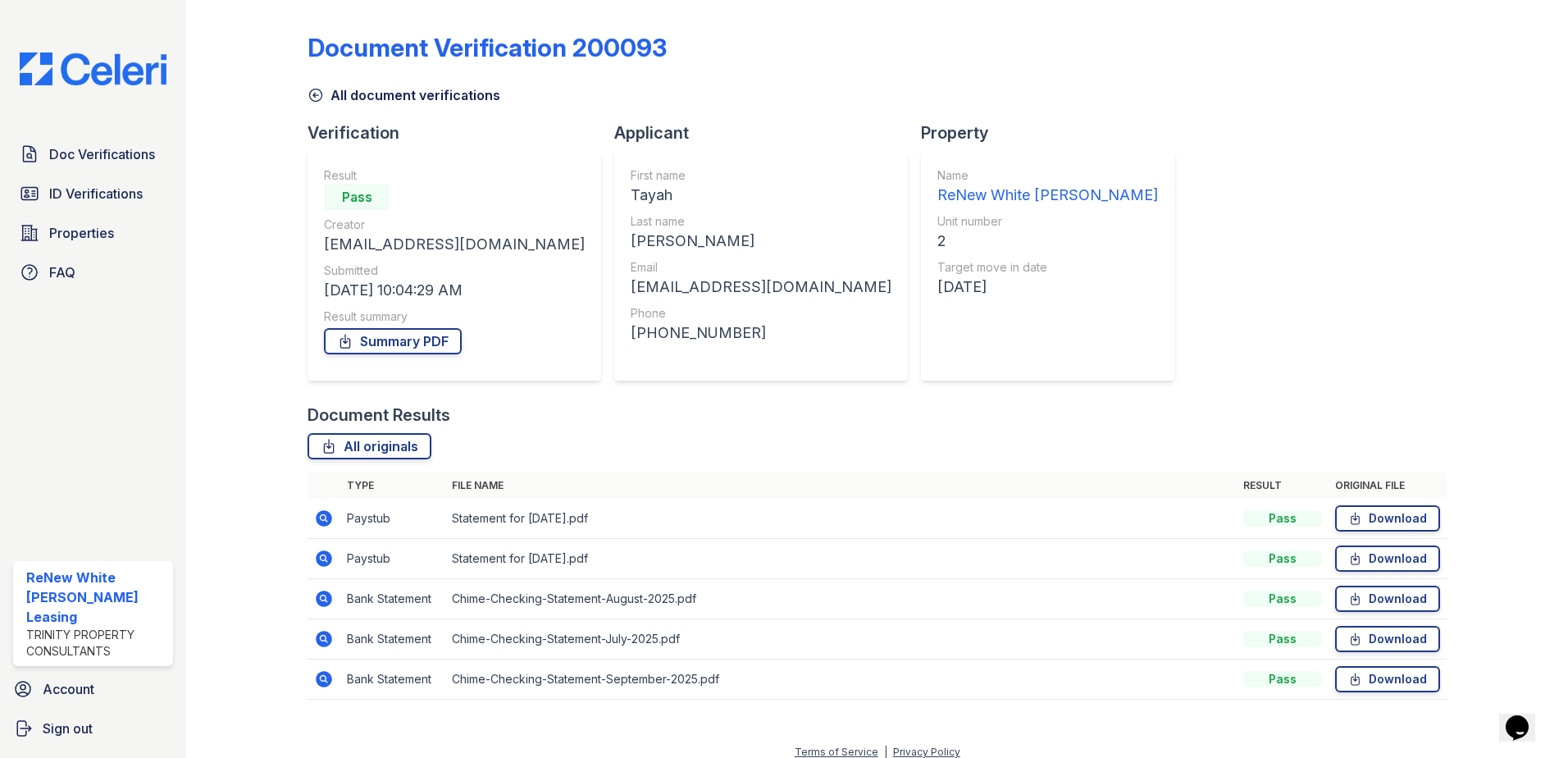
click at [325, 553] on icon at bounding box center [323, 558] width 16 height 16
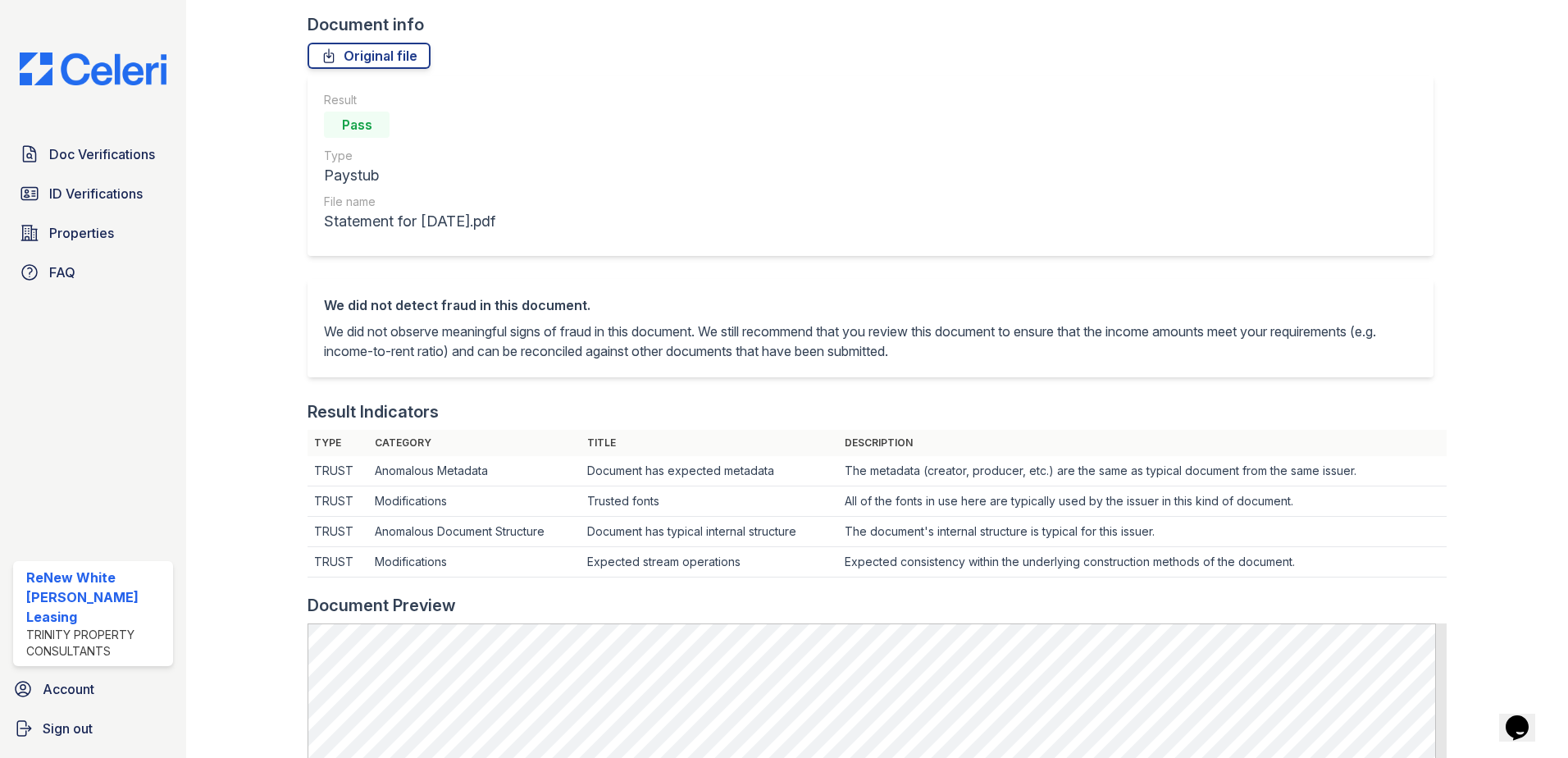
scroll to position [329, 0]
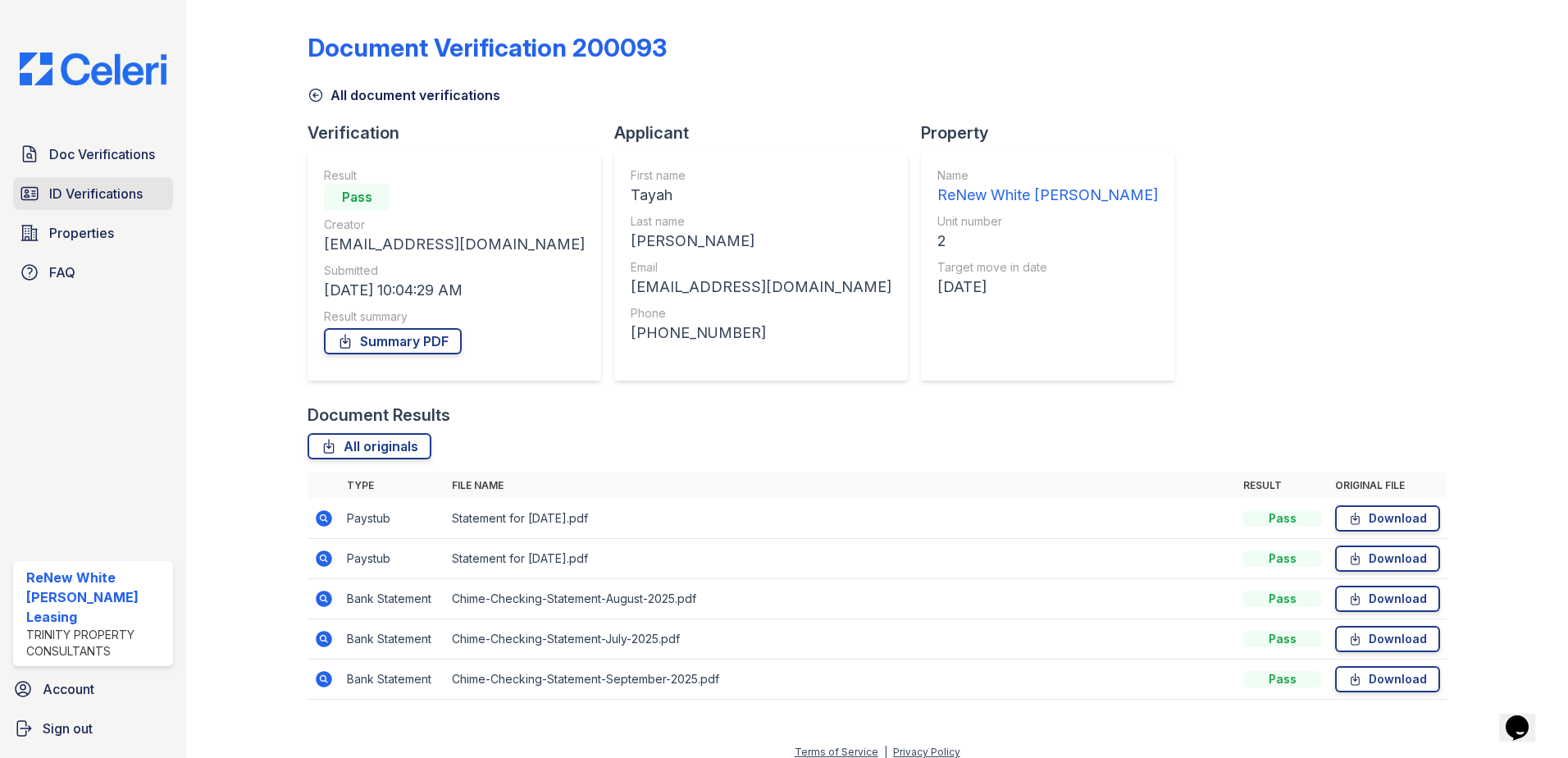
click at [154, 184] on link "ID Verifications" at bounding box center [93, 193] width 160 height 33
